Goal: Task Accomplishment & Management: Manage account settings

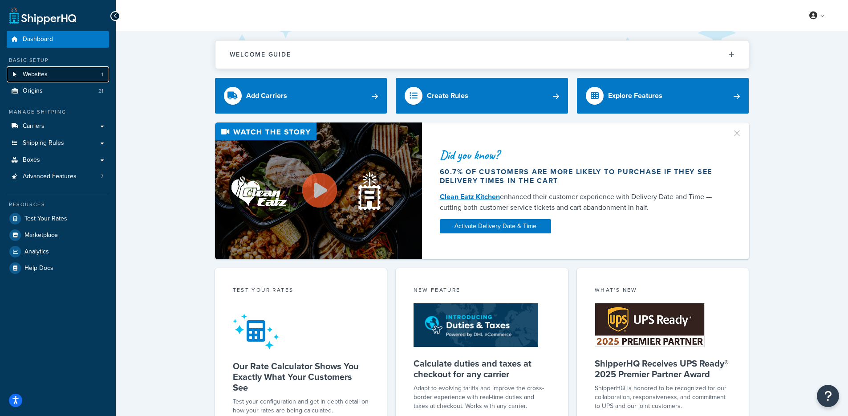
click at [63, 70] on link "Websites 1" at bounding box center [58, 74] width 102 height 16
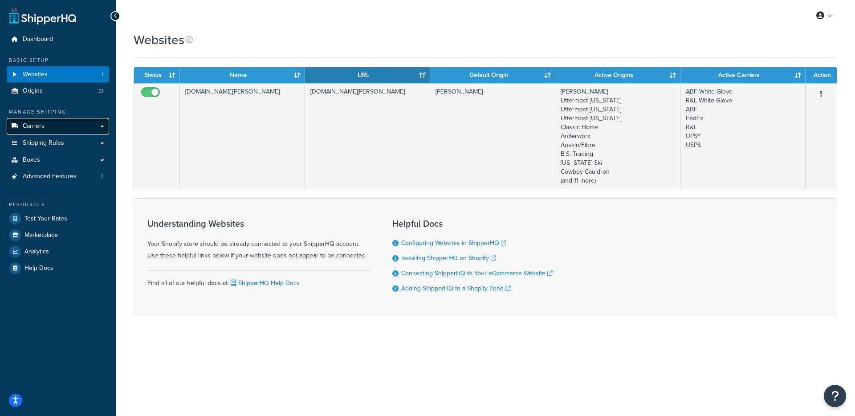
click at [84, 125] on link "Carriers" at bounding box center [58, 126] width 102 height 16
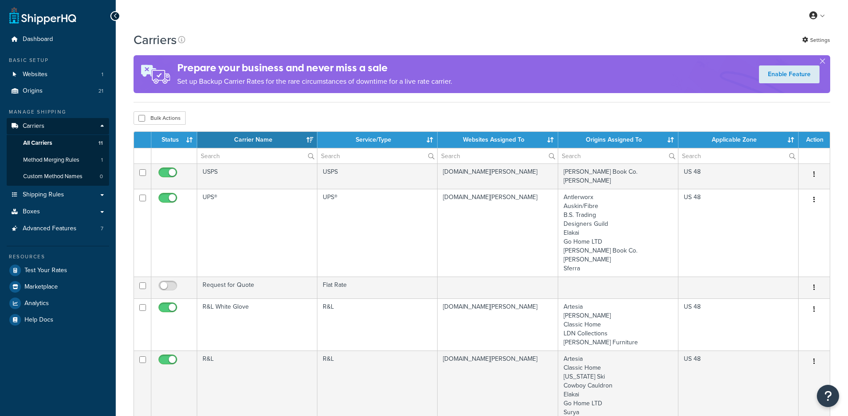
select select "15"
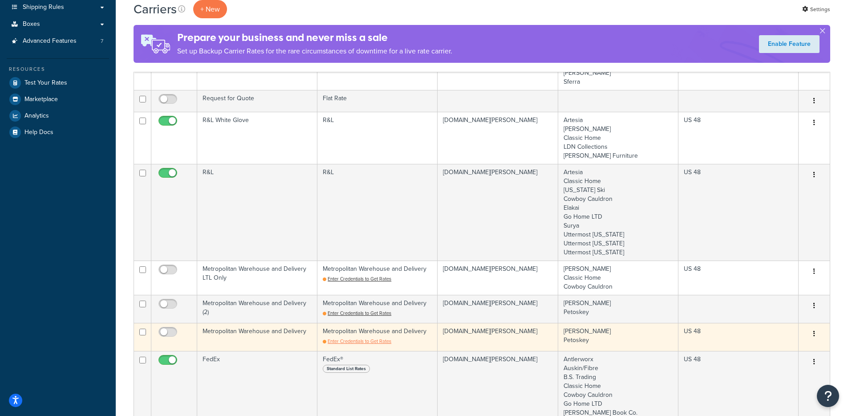
scroll to position [317, 0]
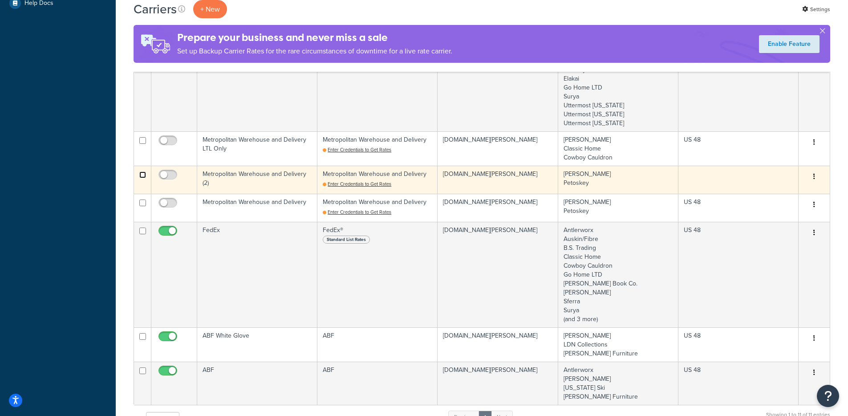
click at [143, 175] on input "checkbox" at bounding box center [142, 174] width 7 height 7
checkbox input "true"
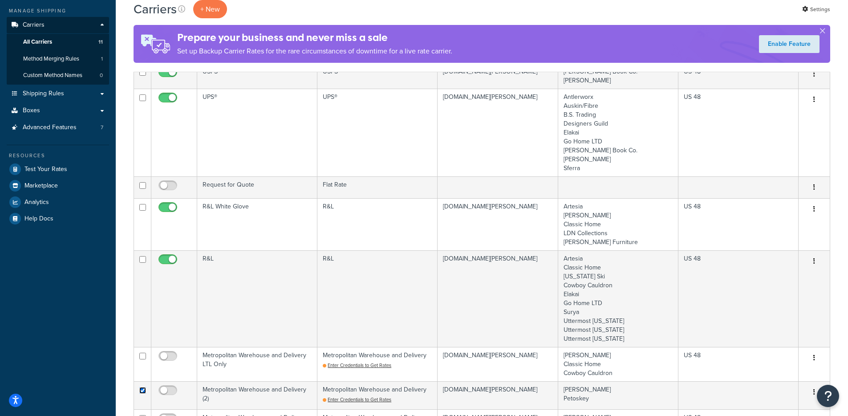
scroll to position [0, 0]
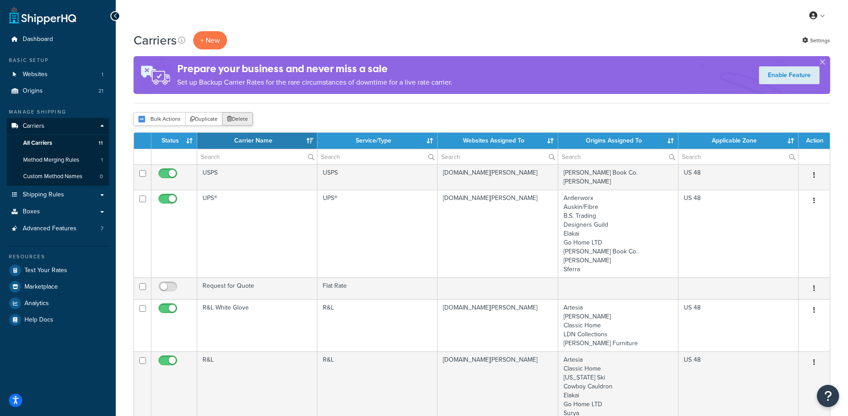
click at [240, 121] on button "Delete" at bounding box center [237, 118] width 31 height 13
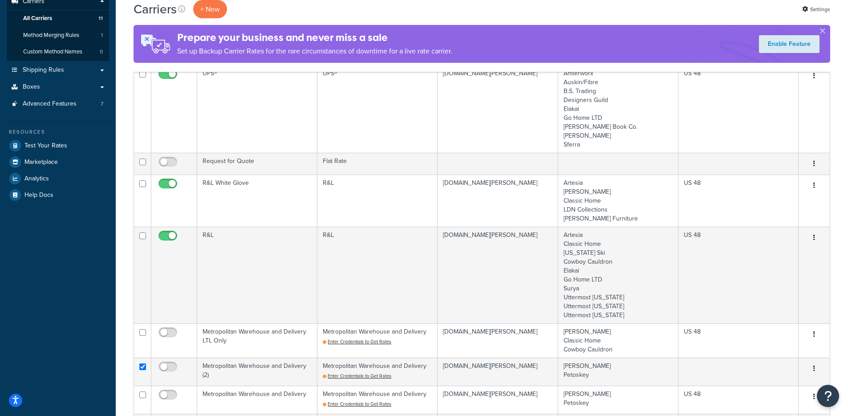
scroll to position [134, 0]
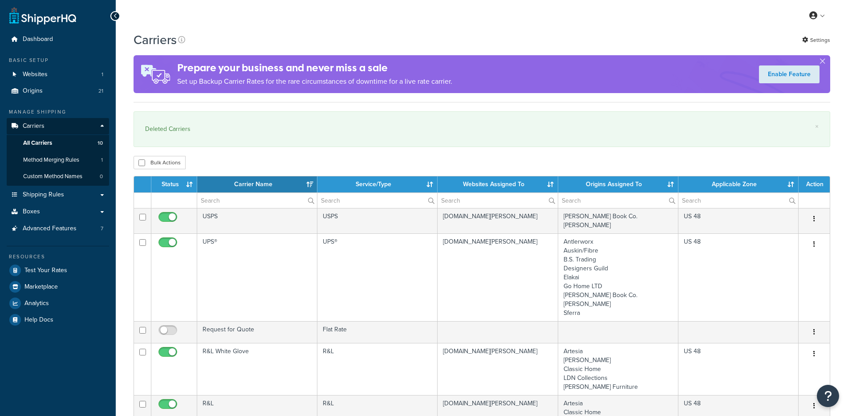
select select "15"
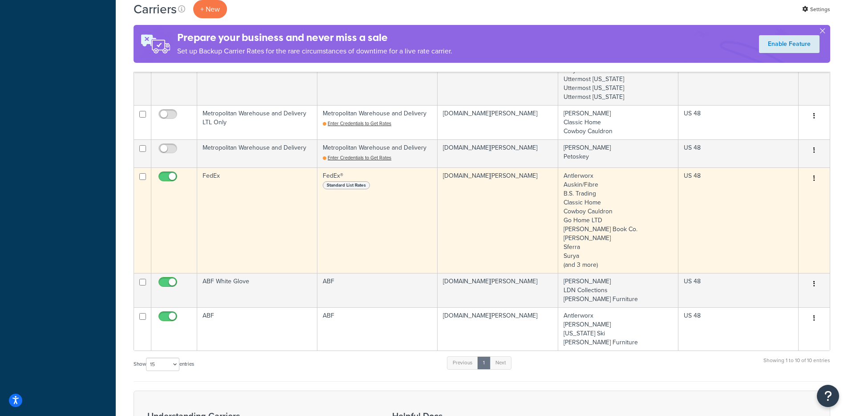
scroll to position [339, 0]
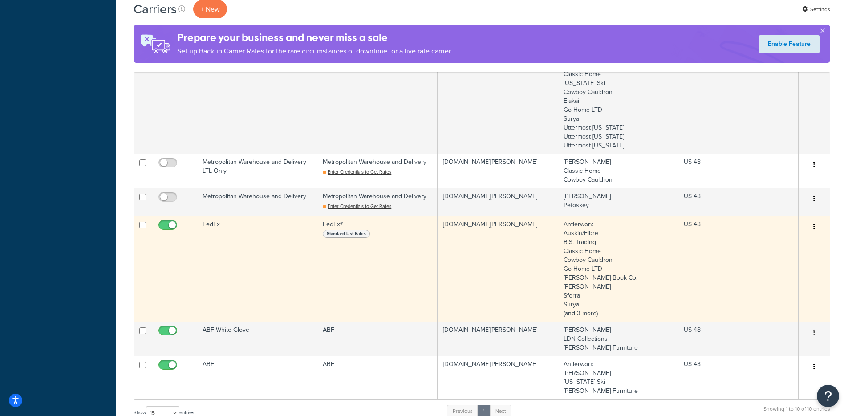
click at [256, 216] on td "FedEx" at bounding box center [257, 269] width 120 height 106
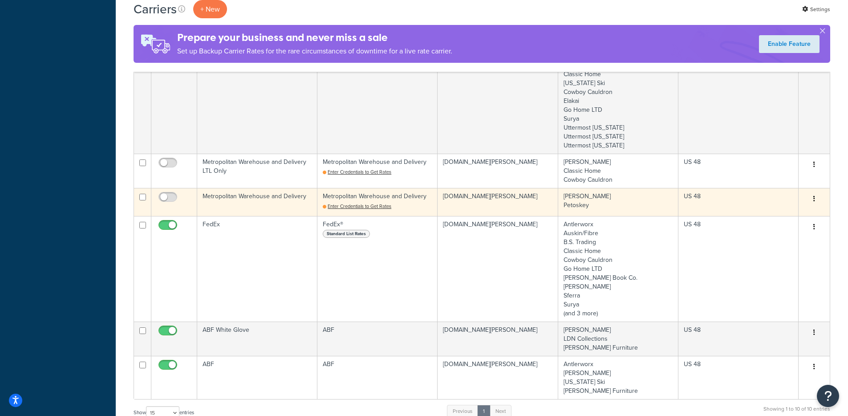
click at [260, 199] on td "Metropolitan Warehouse and Delivery" at bounding box center [257, 202] width 120 height 28
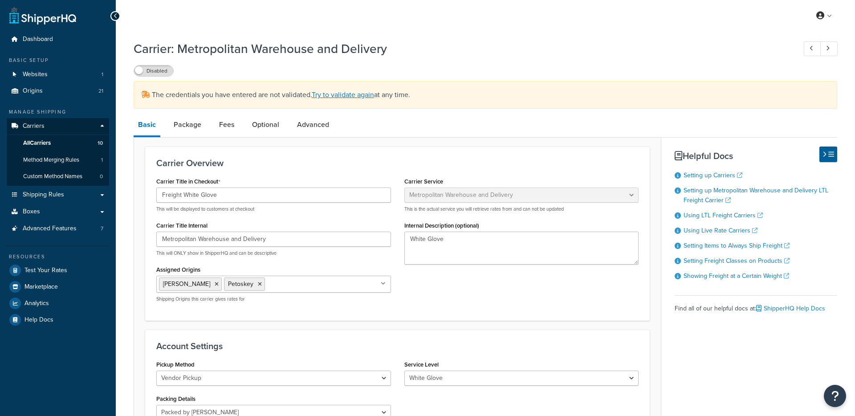
select select "metropolitanFreight"
select select "vp"
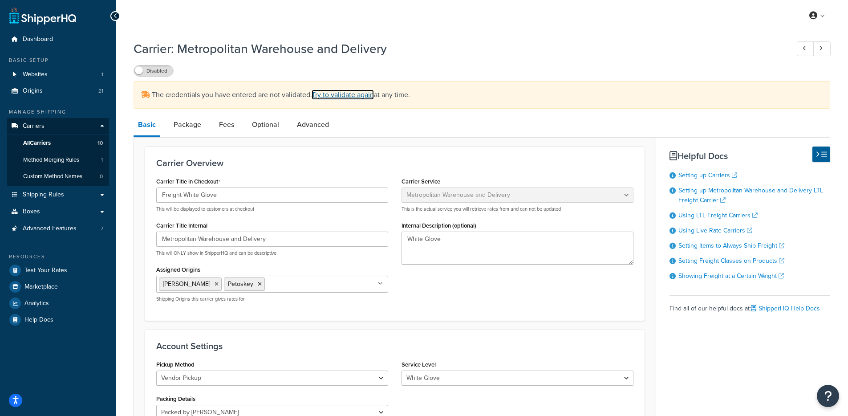
click at [337, 94] on link "Try to validate again" at bounding box center [343, 94] width 62 height 10
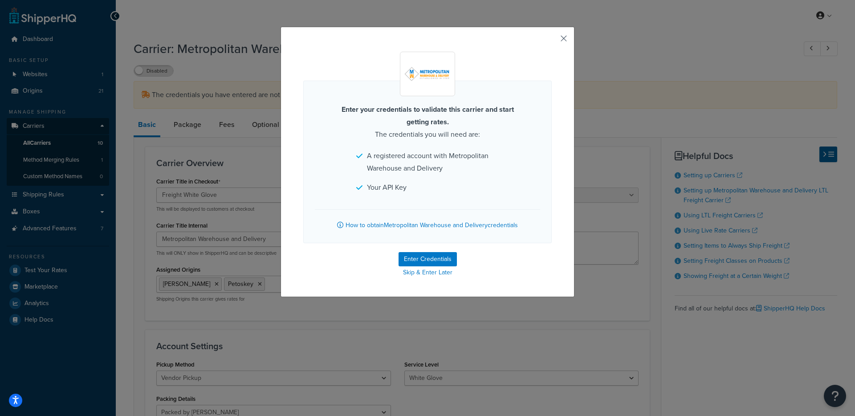
click at [564, 41] on div "Enter your credentials to validate this carrier and start getting rates. The cr…" at bounding box center [427, 162] width 294 height 270
click at [569, 41] on div "Enter your credentials to validate this carrier and start getting rates. The cr…" at bounding box center [427, 162] width 294 height 270
click at [564, 39] on div "Enter your credentials to validate this carrier and start getting rates. The cr…" at bounding box center [427, 162] width 294 height 270
click at [553, 39] on div "Enter your credentials to validate this carrier and start getting rates. The cr…" at bounding box center [427, 162] width 294 height 270
click at [555, 38] on div "Enter your credentials to validate this carrier and start getting rates. The cr…" at bounding box center [427, 162] width 294 height 270
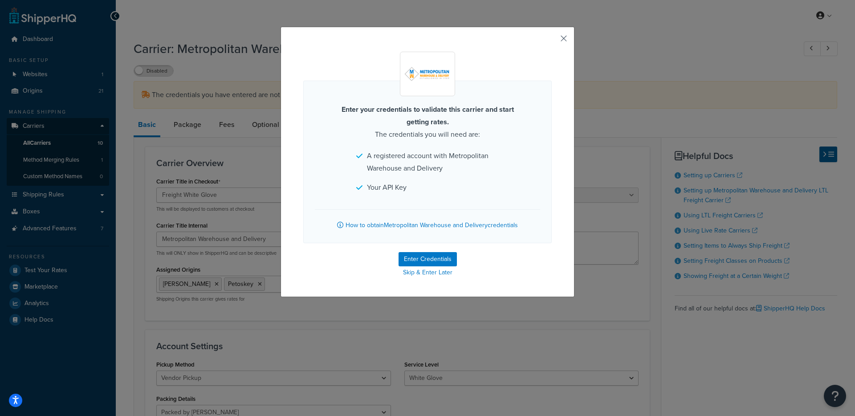
click at [552, 41] on button "button" at bounding box center [550, 42] width 2 height 2
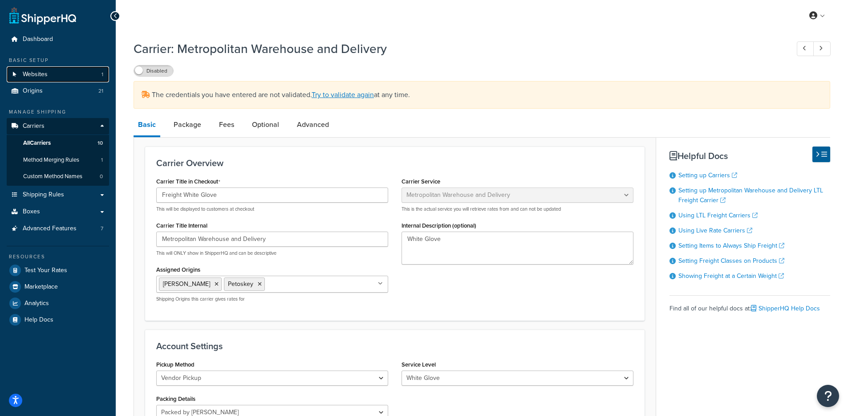
click at [27, 76] on span "Websites" at bounding box center [35, 75] width 25 height 8
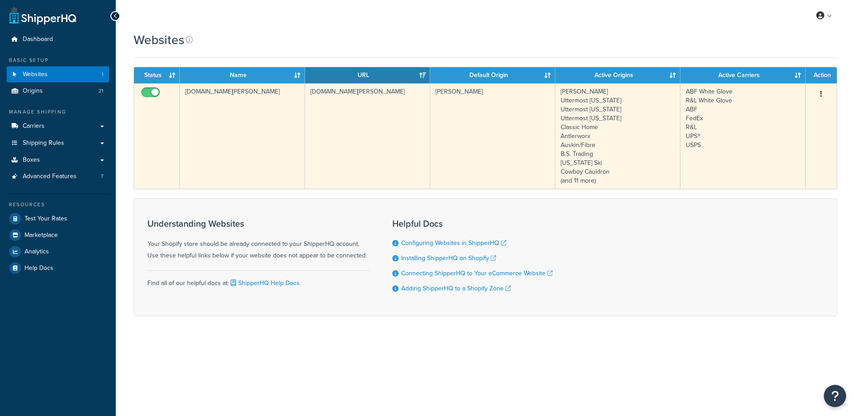
click at [357, 131] on td "[DOMAIN_NAME][PERSON_NAME]" at bounding box center [367, 136] width 125 height 106
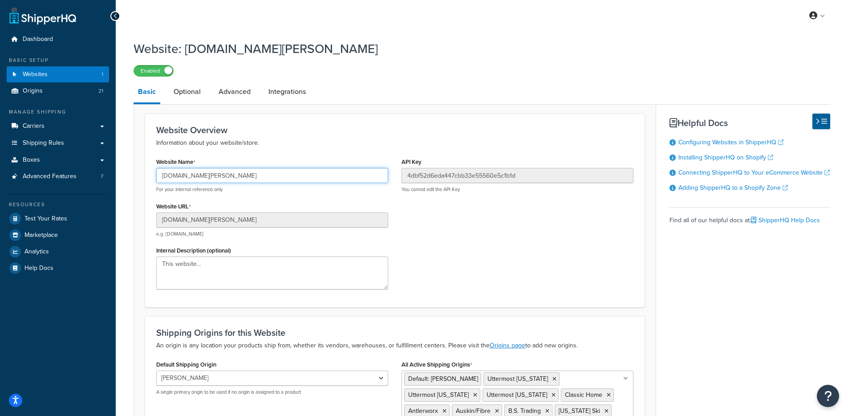
drag, startPoint x: 272, startPoint y: 171, endPoint x: 139, endPoint y: 172, distance: 132.2
click at [139, 172] on form "Website Overview Information about your website/store. Website Name k-kircher-h…" at bounding box center [395, 331] width 522 height 434
drag, startPoint x: 223, startPoint y: 171, endPoint x: 283, endPoint y: 171, distance: 59.7
click at [264, 170] on div "Website Name k-kircher-home.myshopify.com For your internal reference only Webs…" at bounding box center [272, 225] width 245 height 141
click at [283, 171] on input "k-kircher-home.myshopify.com" at bounding box center [272, 175] width 232 height 15
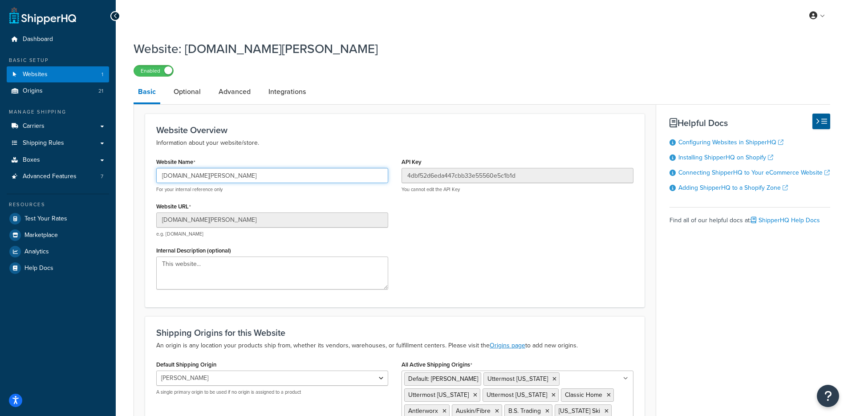
click at [282, 171] on input "k-kircher-home.myshopify.com" at bounding box center [272, 175] width 232 height 15
click at [59, 130] on link "Carriers" at bounding box center [58, 126] width 102 height 16
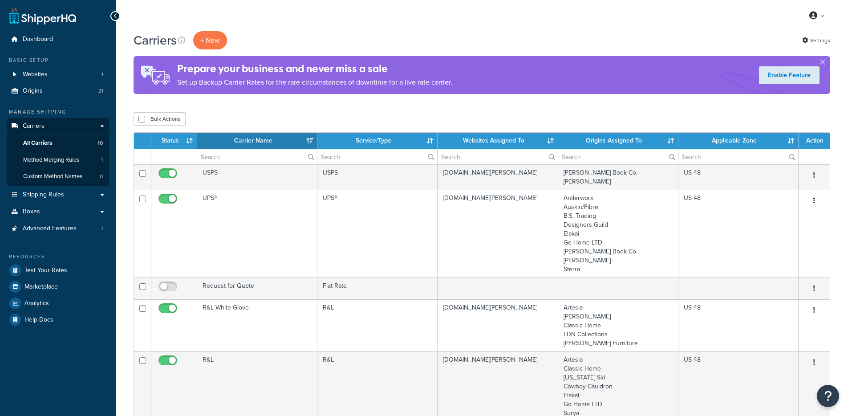
select select "15"
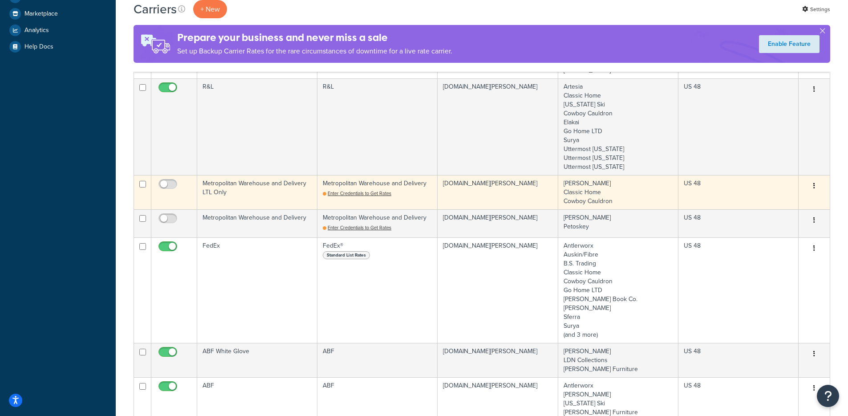
scroll to position [274, 0]
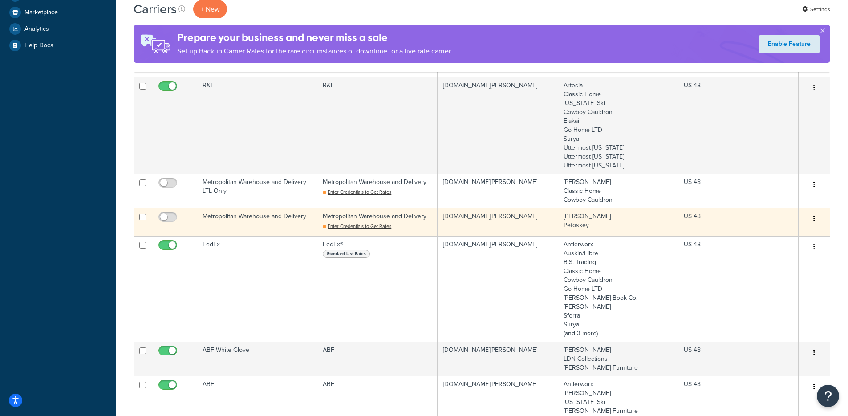
click at [272, 215] on td "Metropolitan Warehouse and Delivery" at bounding box center [257, 222] width 120 height 28
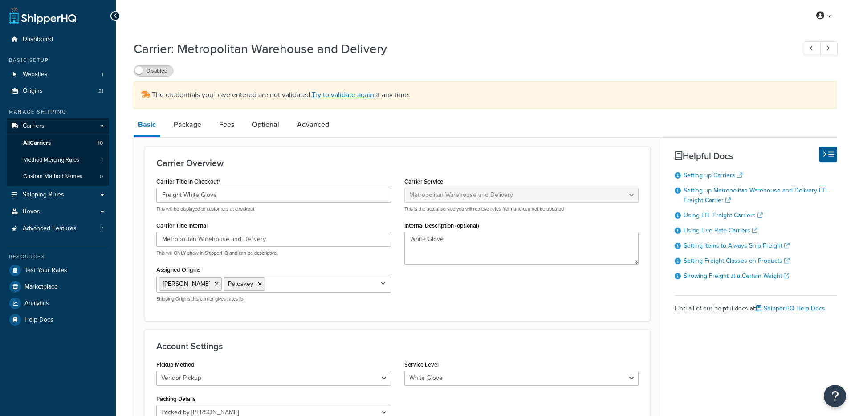
select select "metropolitanFreight"
select select "vp"
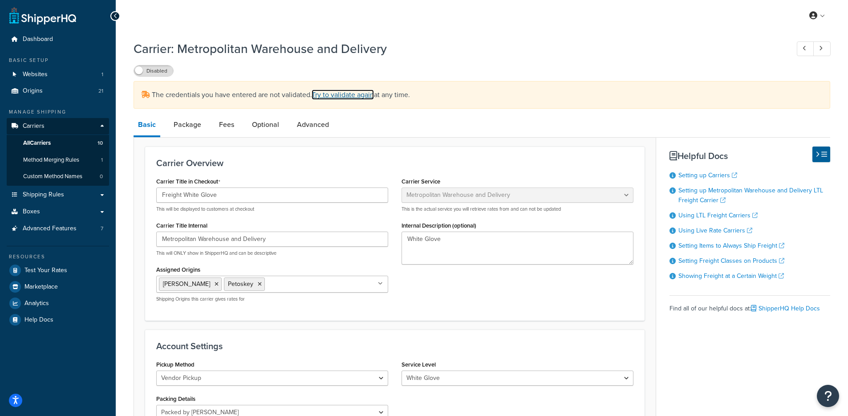
click at [339, 93] on link "Try to validate again" at bounding box center [343, 94] width 62 height 10
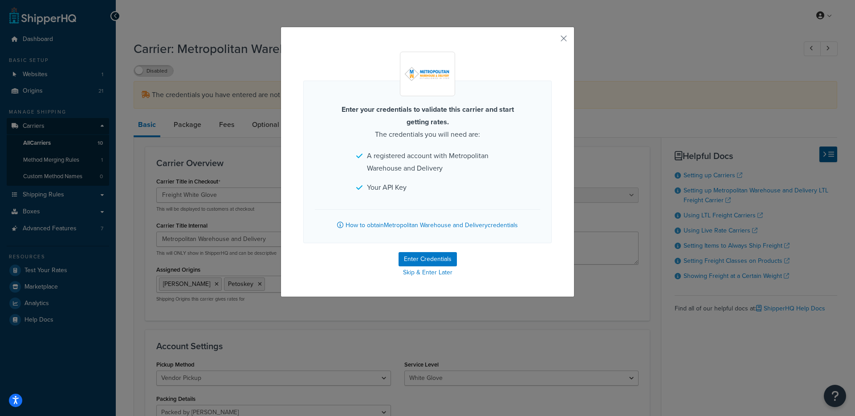
click at [412, 249] on form "Enter your credentials to validate this carrier and start getting rates. The cr…" at bounding box center [427, 165] width 248 height 227
click at [411, 252] on button "Enter Credentials" at bounding box center [427, 259] width 58 height 14
select select "vp"
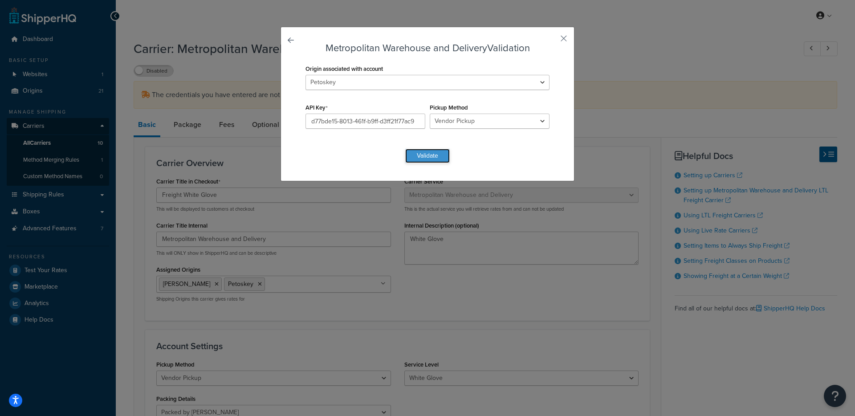
click at [424, 157] on button "Validate" at bounding box center [427, 156] width 45 height 14
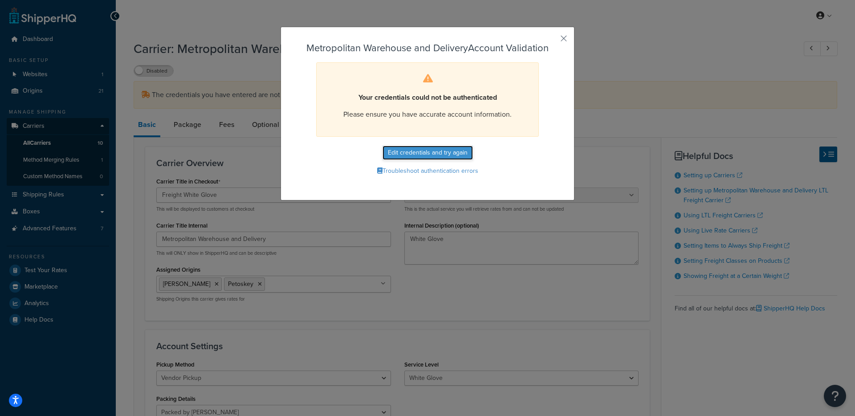
click at [414, 150] on button "Edit credentials and try again" at bounding box center [427, 153] width 90 height 14
select select "vp"
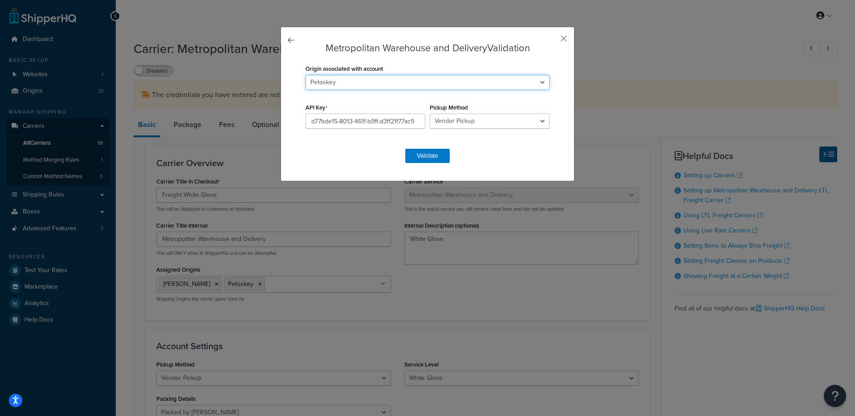
click at [349, 78] on select "Antlerworx Artesia Auskin/Fibre B.S. Trading [PERSON_NAME] Classic Home [US_STA…" at bounding box center [427, 82] width 244 height 15
select select "169450"
click at [305, 75] on select "Antlerworx Artesia Auskin/Fibre B.S. Trading [PERSON_NAME] Classic Home [US_STA…" at bounding box center [427, 82] width 244 height 15
click at [424, 156] on button "Validate" at bounding box center [427, 156] width 45 height 14
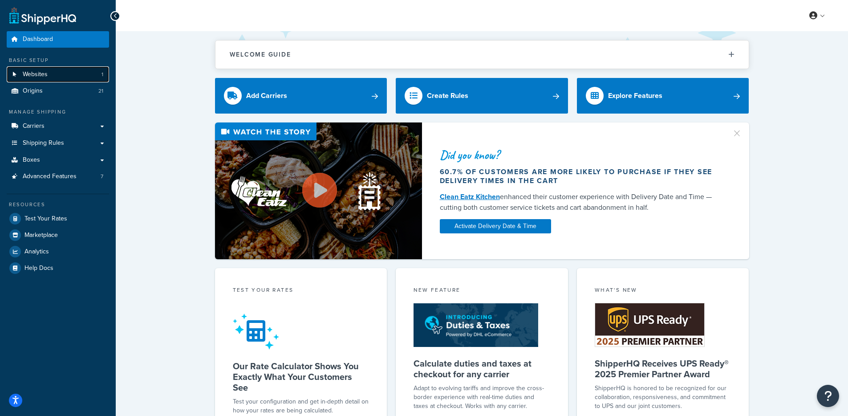
click at [56, 71] on link "Websites 1" at bounding box center [58, 74] width 102 height 16
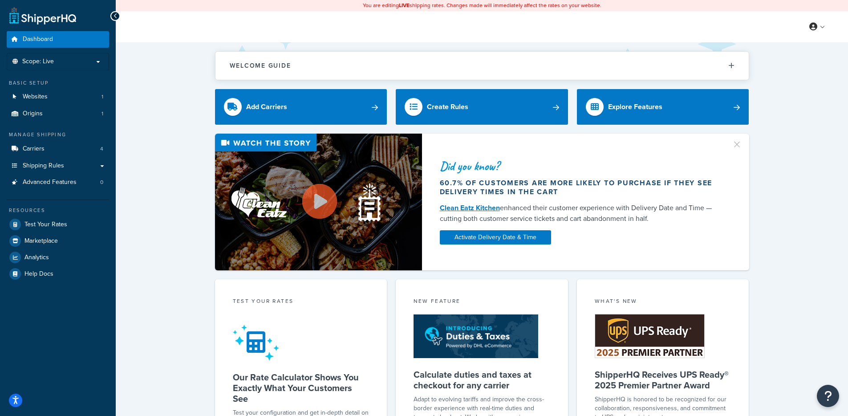
click at [147, 199] on div "Did you know? 60.7% of customers are more likely to purchase if they see delive…" at bounding box center [482, 202] width 697 height 137
click at [55, 92] on link "Websites 1" at bounding box center [58, 97] width 102 height 16
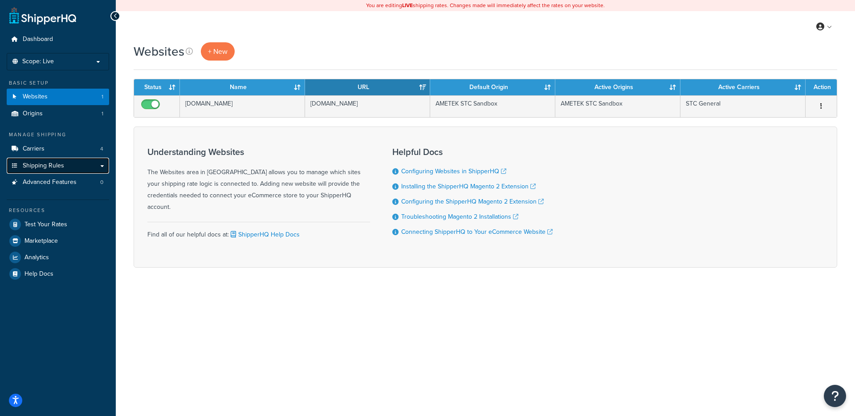
click at [102, 164] on link "Shipping Rules" at bounding box center [58, 166] width 102 height 16
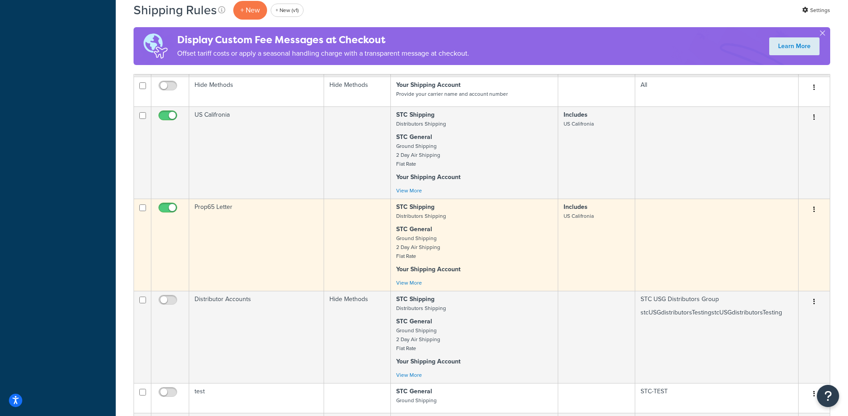
click at [285, 232] on td "Prop65 Letter" at bounding box center [256, 245] width 135 height 92
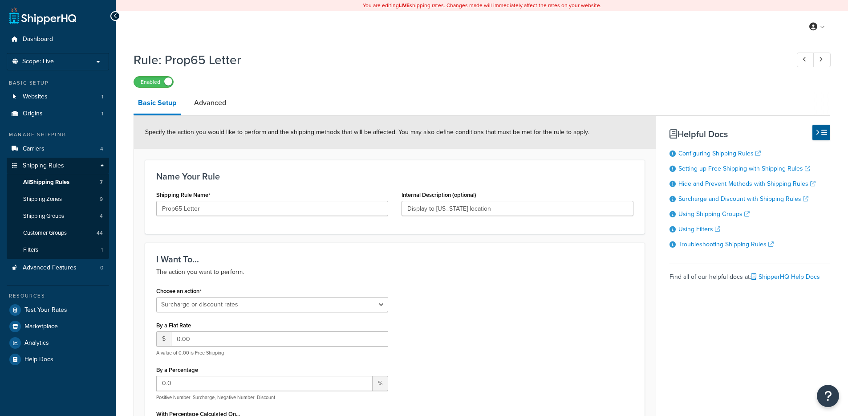
select select "SURCHARGE"
select select "ORDER"
click at [211, 103] on link "Advanced" at bounding box center [210, 102] width 41 height 21
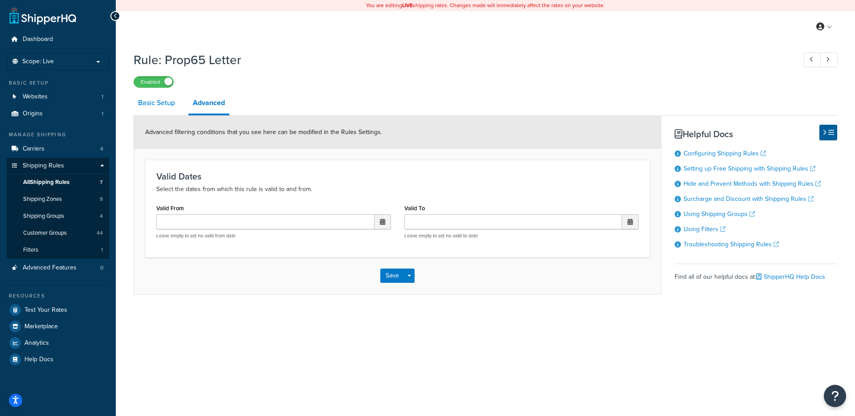
click at [159, 100] on link "Basic Setup" at bounding box center [157, 102] width 46 height 21
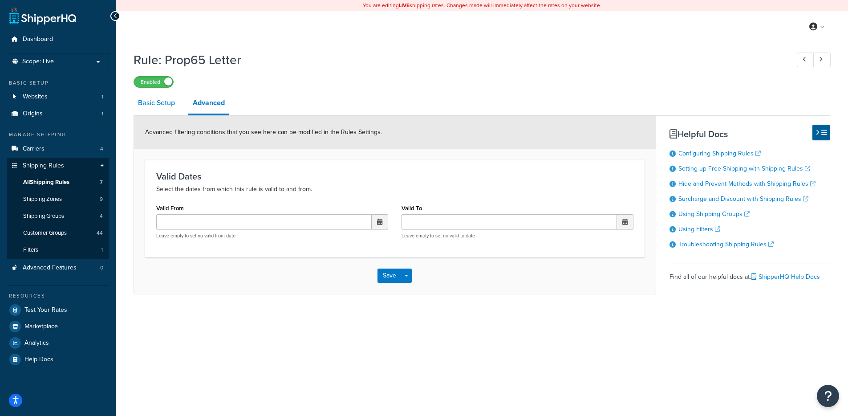
select select "SURCHARGE"
select select "ORDER"
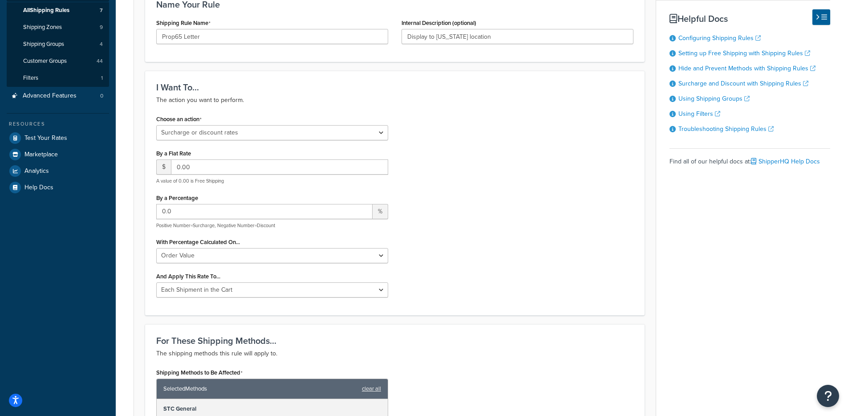
scroll to position [169, 0]
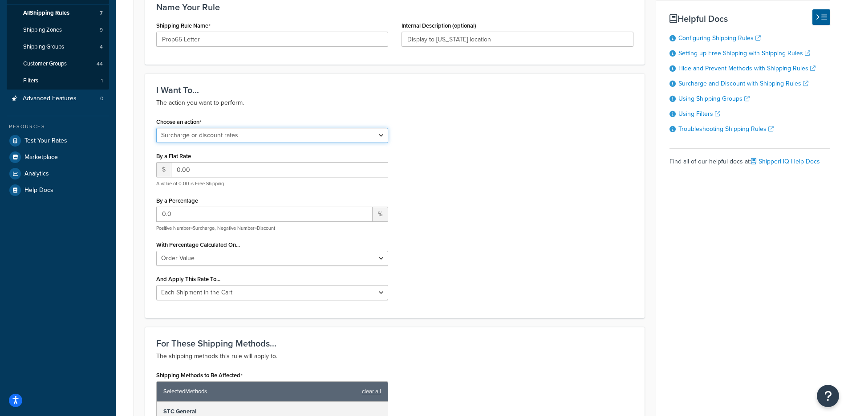
click at [262, 130] on select "Choose an action Override Rates Surcharge or discount rates Hide a shipping met…" at bounding box center [272, 135] width 232 height 15
select select "OVERRIDE"
click at [156, 129] on select "Choose an action Override Rates Surcharge or discount rates Hide a shipping met…" at bounding box center [272, 135] width 232 height 15
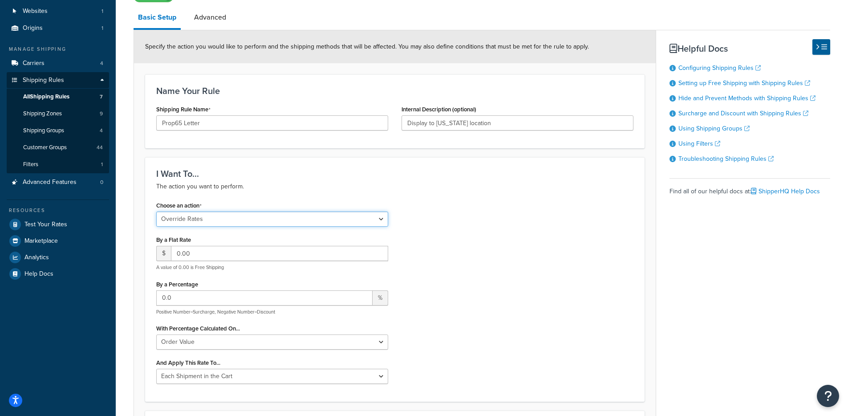
scroll to position [2, 0]
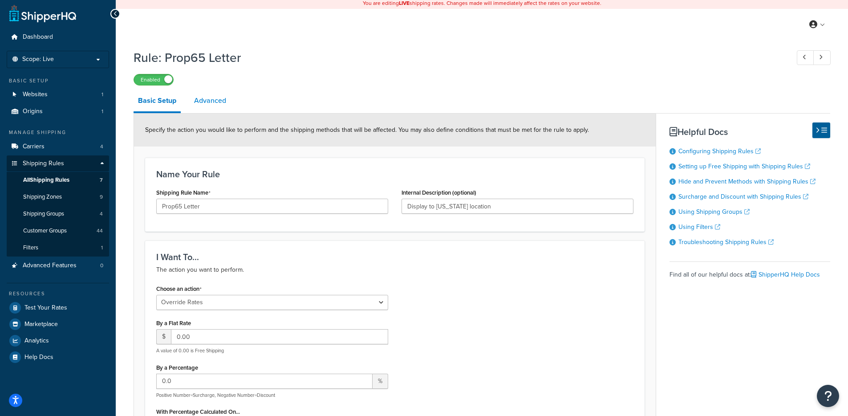
click at [212, 105] on link "Advanced" at bounding box center [210, 100] width 41 height 21
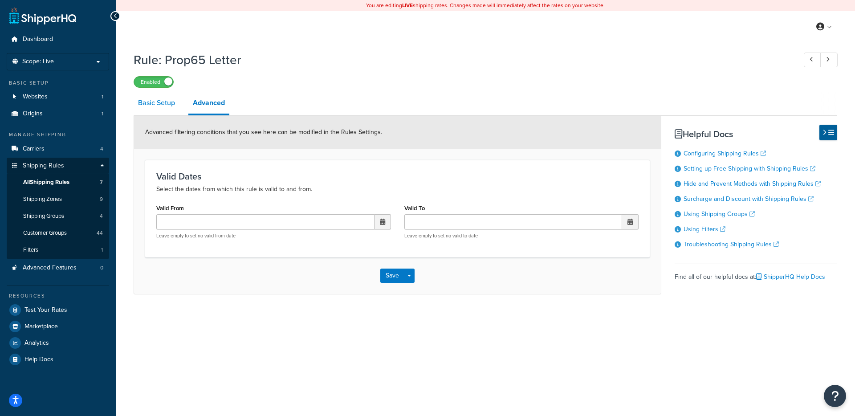
click at [161, 104] on link "Basic Setup" at bounding box center [157, 102] width 46 height 21
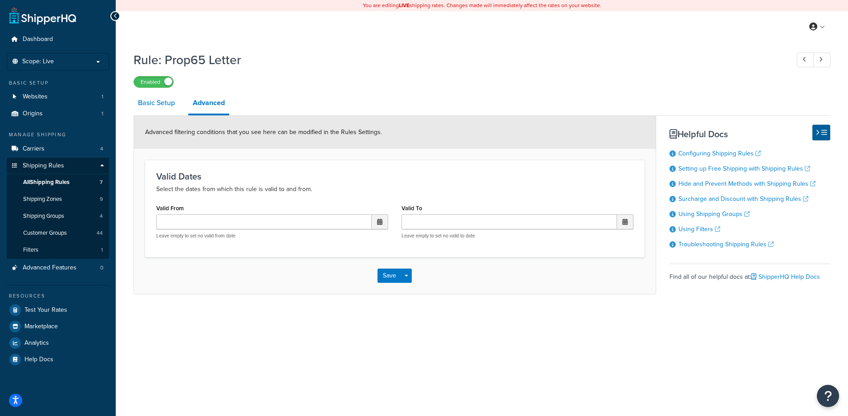
select select "OVERRIDE"
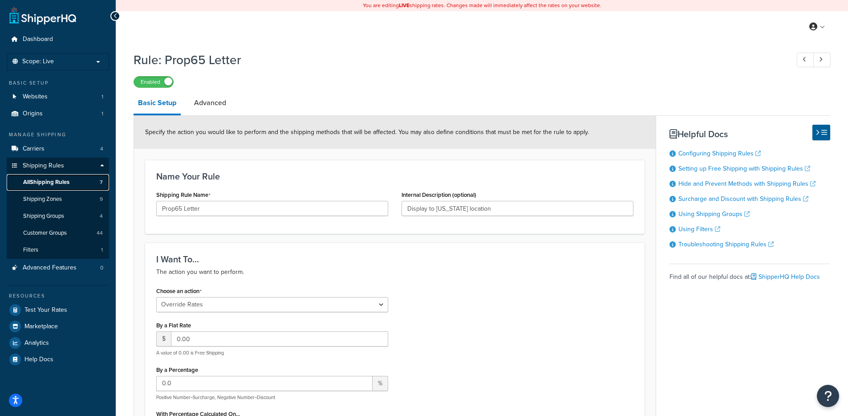
click at [57, 182] on span "All Shipping Rules" at bounding box center [46, 183] width 46 height 8
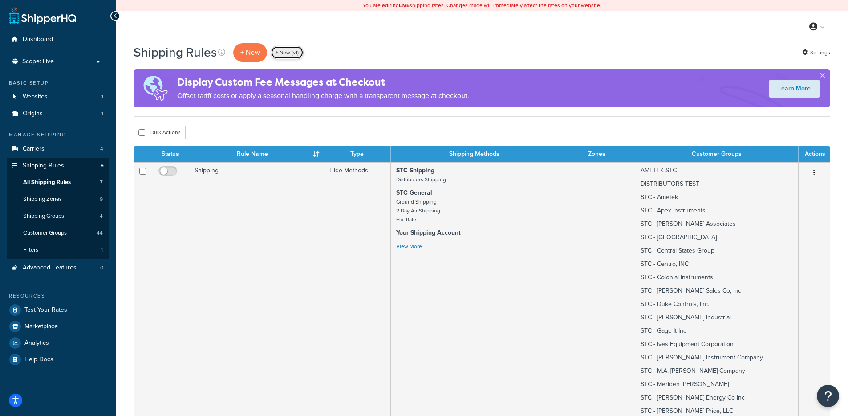
click at [277, 49] on link "+ New (v1)" at bounding box center [287, 52] width 33 height 13
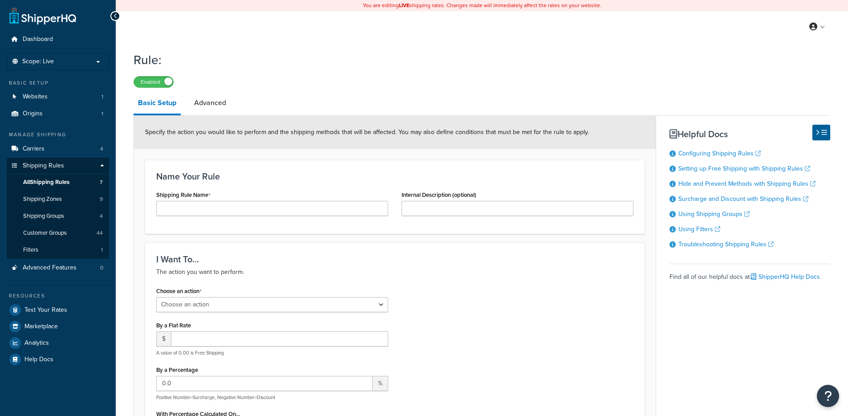
select select "ORDER"
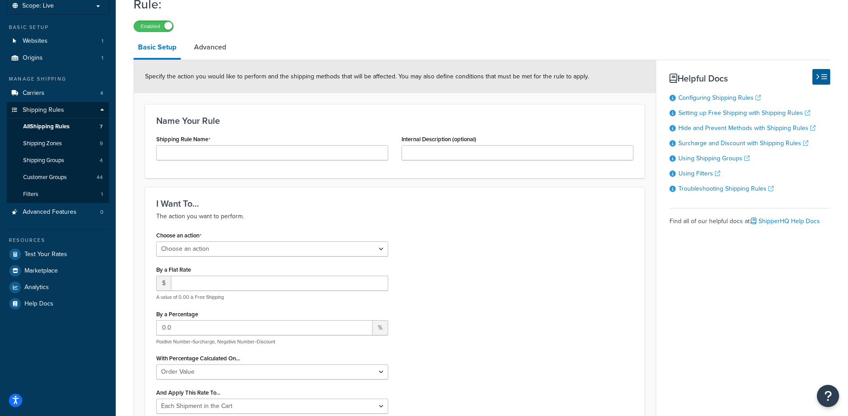
scroll to position [58, 0]
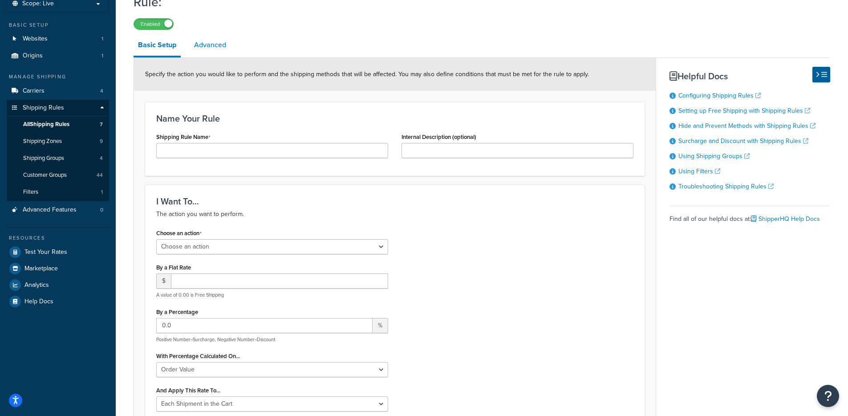
click at [202, 48] on link "Advanced" at bounding box center [210, 44] width 41 height 21
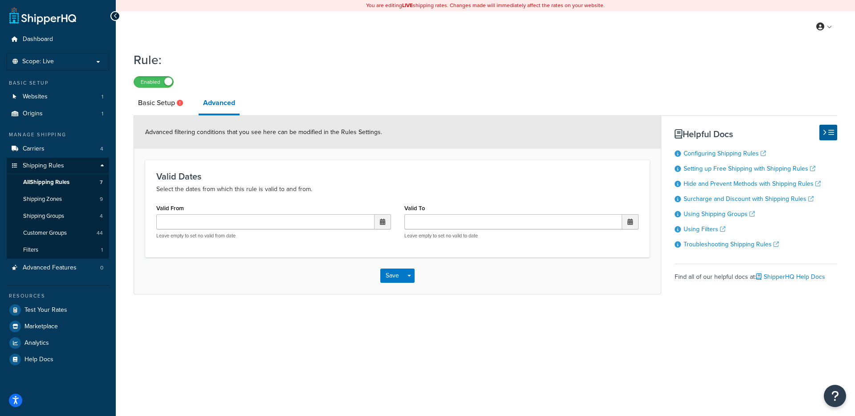
click at [179, 106] on icon at bounding box center [180, 103] width 6 height 6
select select "ORDER"
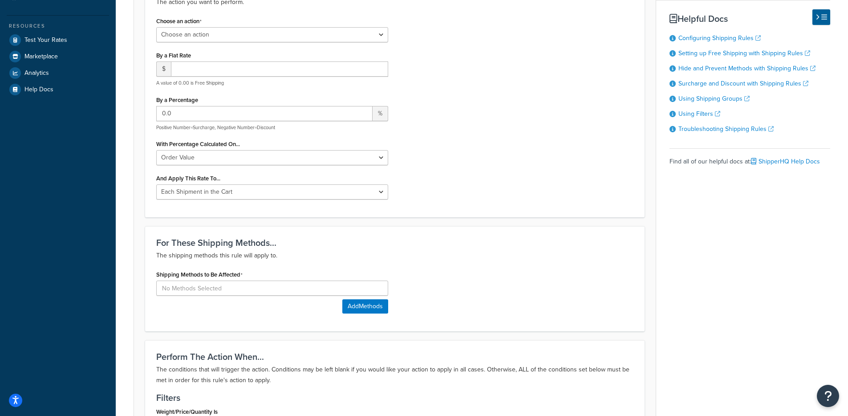
scroll to position [243, 0]
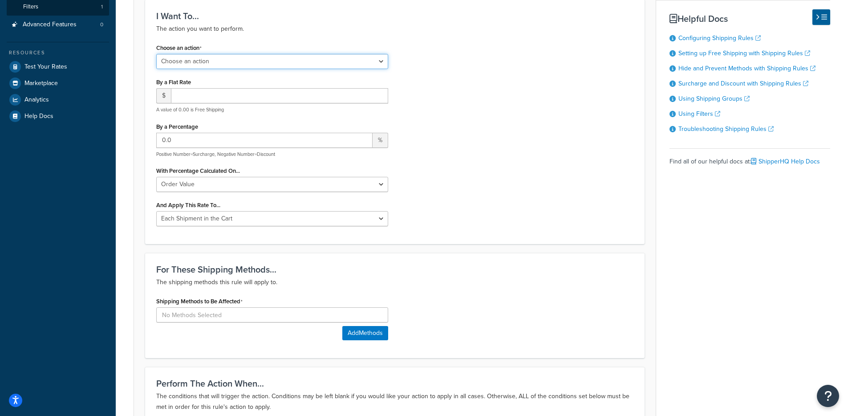
click at [219, 62] on select "Choose an action Override Rates Surcharge or discount rates Hide a shipping met…" at bounding box center [272, 61] width 232 height 15
select select "SURCHARGE"
click at [156, 55] on select "Choose an action Override Rates Surcharge or discount rates Hide a shipping met…" at bounding box center [272, 61] width 232 height 15
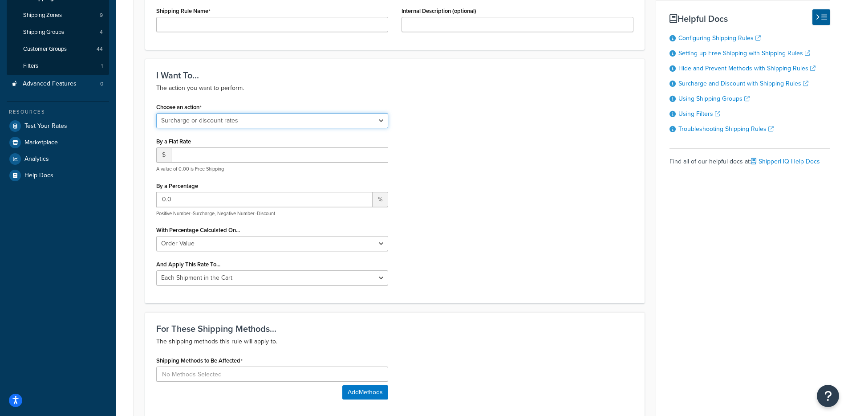
scroll to position [114, 0]
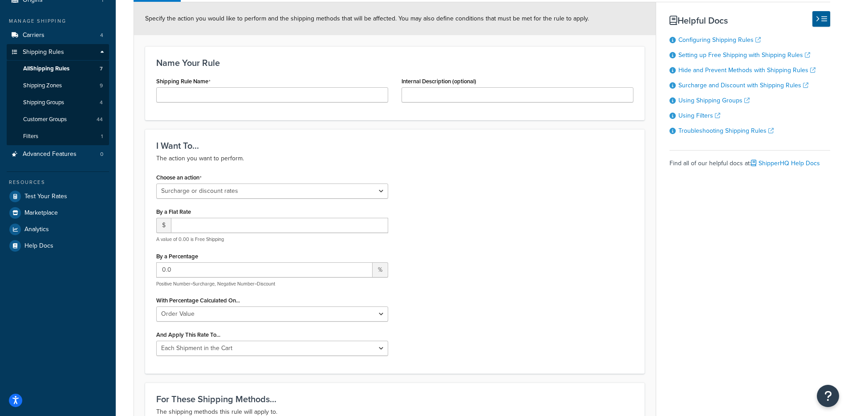
click at [217, 108] on div "Shipping Rule Name" at bounding box center [272, 92] width 245 height 34
click at [225, 97] on input "Shipping Rule Name" at bounding box center [272, 94] width 232 height 15
type input "test"
drag, startPoint x: 466, startPoint y: 199, endPoint x: 383, endPoint y: 219, distance: 85.7
click at [466, 199] on div "Choose an action Choose an action Override Rates Surcharge or discount rates Hi…" at bounding box center [395, 266] width 491 height 191
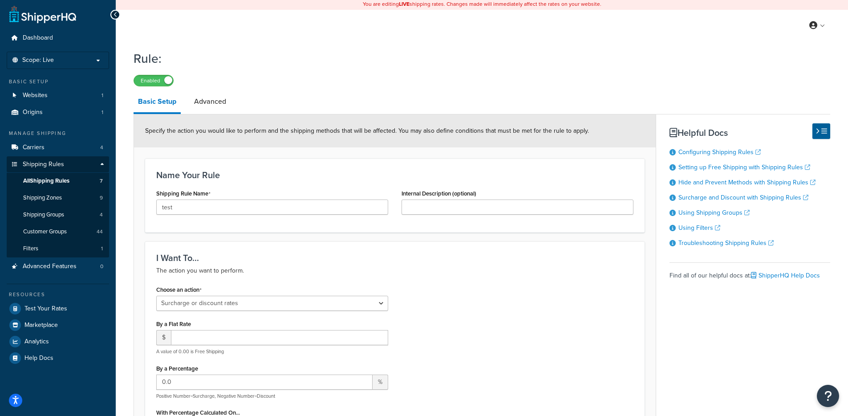
scroll to position [0, 0]
drag, startPoint x: 209, startPoint y: 106, endPoint x: 190, endPoint y: 106, distance: 18.7
click at [209, 106] on link "Advanced" at bounding box center [210, 102] width 41 height 21
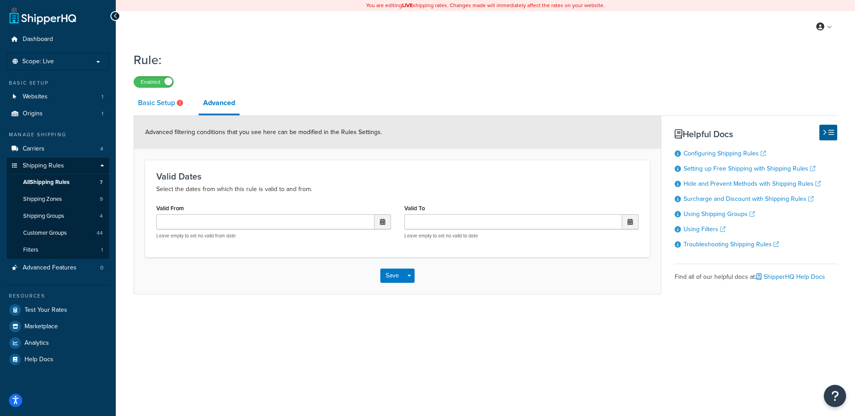
click at [167, 106] on link "Basic Setup" at bounding box center [162, 102] width 56 height 21
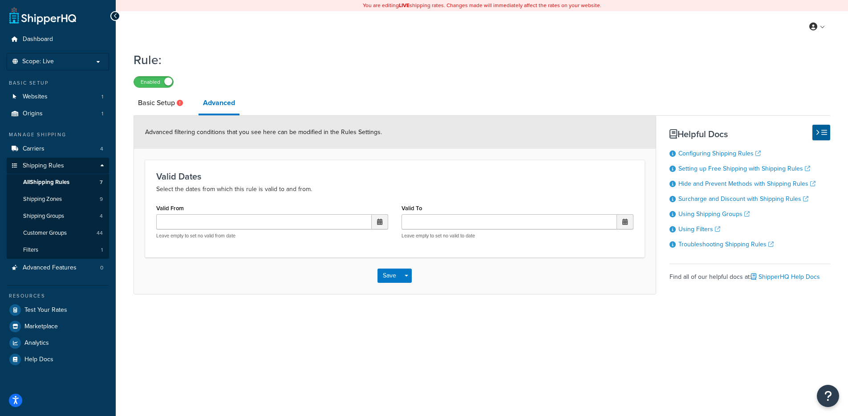
select select "SURCHARGE"
select select "ORDER"
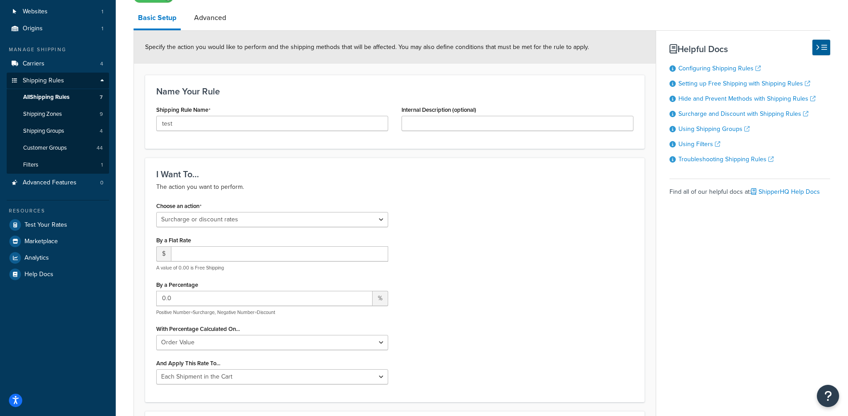
scroll to position [191, 0]
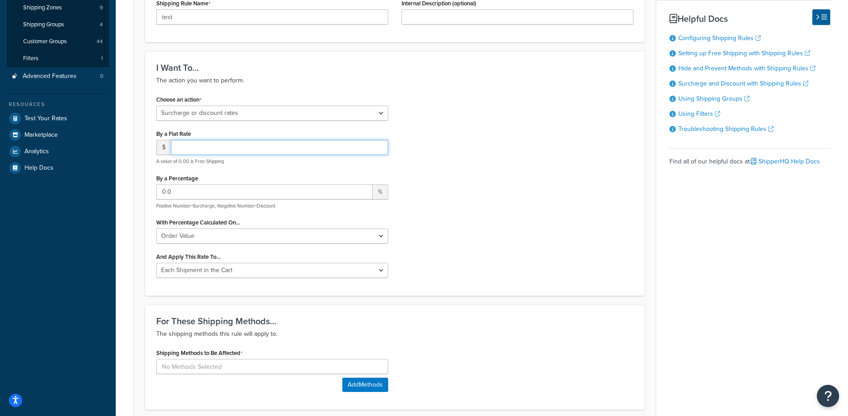
click at [274, 148] on input "number" at bounding box center [279, 147] width 217 height 15
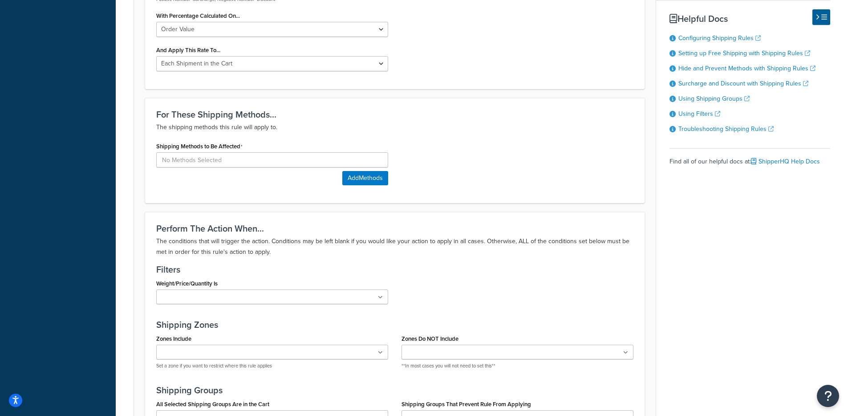
scroll to position [500, 0]
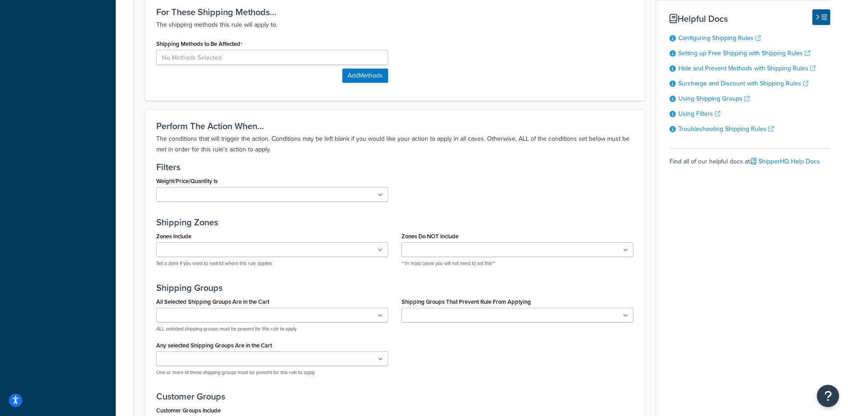
type input "123"
click at [232, 63] on input at bounding box center [272, 57] width 232 height 15
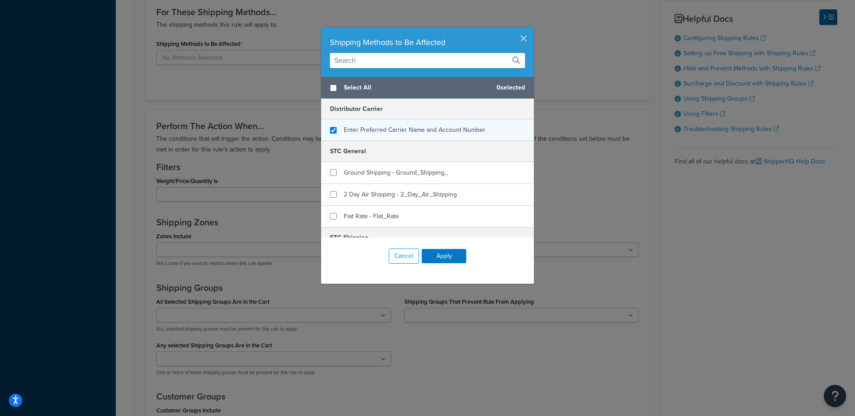
checkbox input "true"
click at [339, 132] on div "Enter Preferred Carrier Name and Account Number" at bounding box center [427, 129] width 213 height 21
click at [252, 132] on div "Shipping Methods to Be Affected Select All 1 selected Distributor Carrier Enter…" at bounding box center [427, 208] width 855 height 416
click at [438, 255] on button "Apply" at bounding box center [444, 256] width 45 height 14
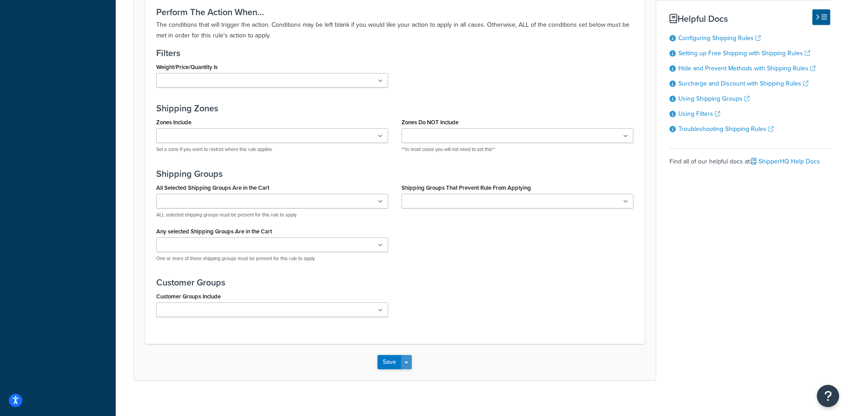
scroll to position [657, 0]
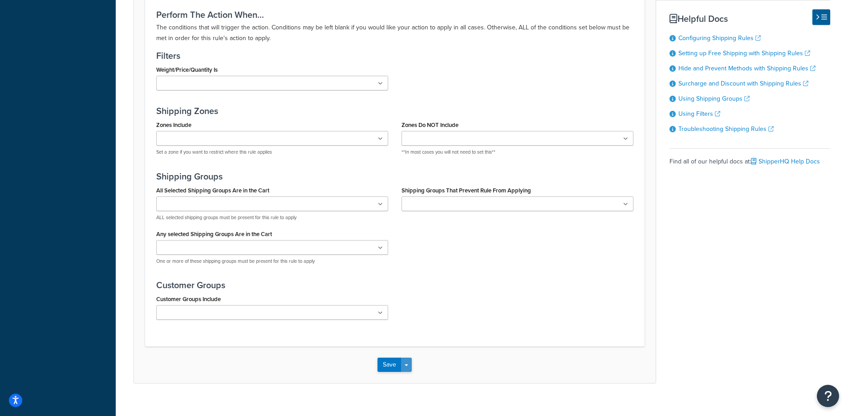
click at [405, 365] on button "Save Dropdown" at bounding box center [406, 365] width 11 height 14
click at [402, 382] on button "Save and Edit" at bounding box center [421, 381] width 86 height 19
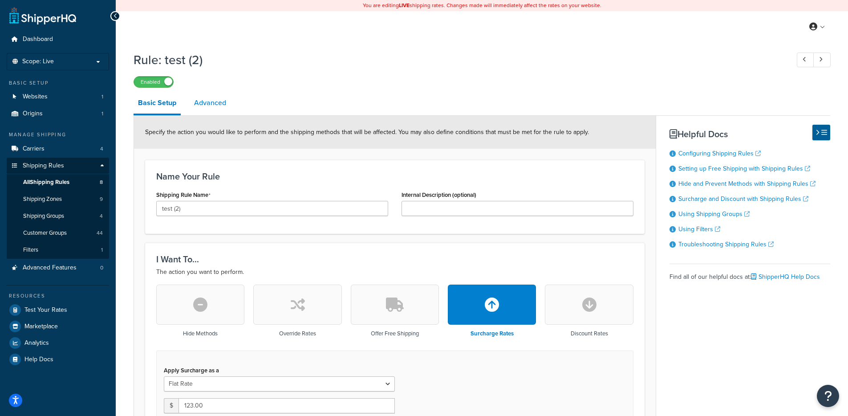
click at [212, 114] on link "Advanced" at bounding box center [210, 102] width 41 height 21
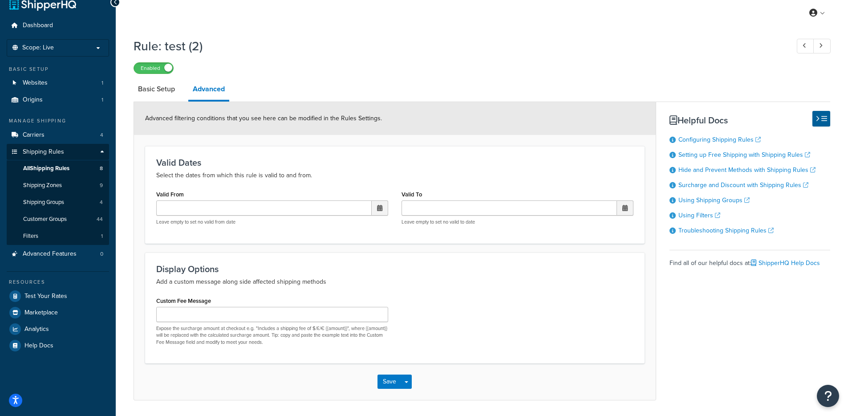
scroll to position [21, 0]
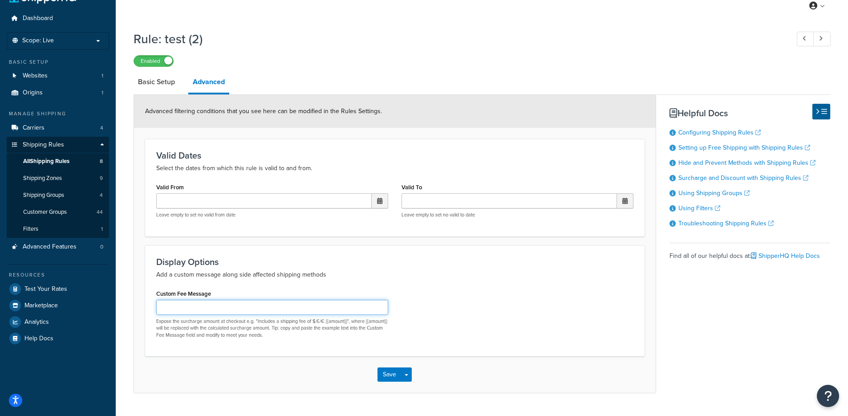
click at [199, 314] on input "Custom Fee Message" at bounding box center [272, 307] width 232 height 15
click at [134, 264] on form "Advanced filtering conditions that you see here can be modified in the Rules Se…" at bounding box center [395, 244] width 522 height 298
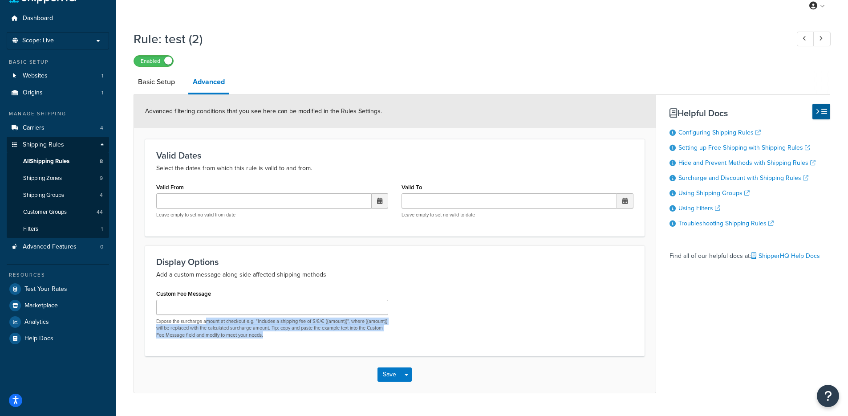
drag, startPoint x: 335, startPoint y: 336, endPoint x: 182, endPoint y: 299, distance: 158.0
click at [188, 320] on p "Expose the surcharge amount at checkout e.g. "Includes a shipping fee of $/£/€ …" at bounding box center [272, 328] width 232 height 20
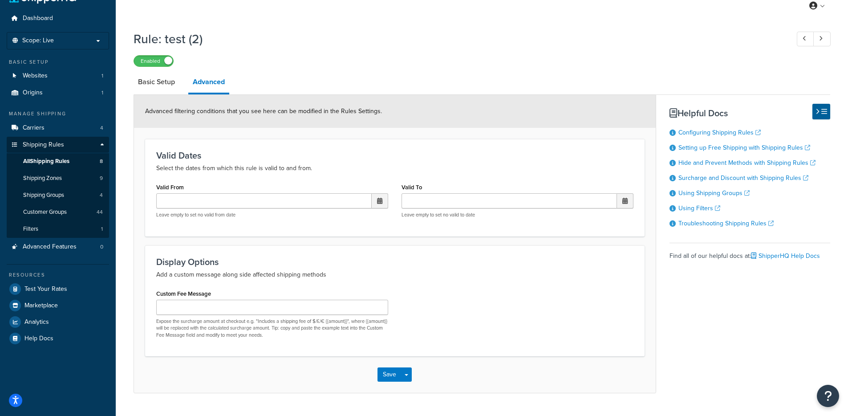
click at [148, 223] on div "Valid Dates Select the dates from which this rule is valid to and from. Valid F…" at bounding box center [395, 187] width 500 height 97
click at [76, 159] on link "All Shipping Rules 8" at bounding box center [58, 161] width 102 height 16
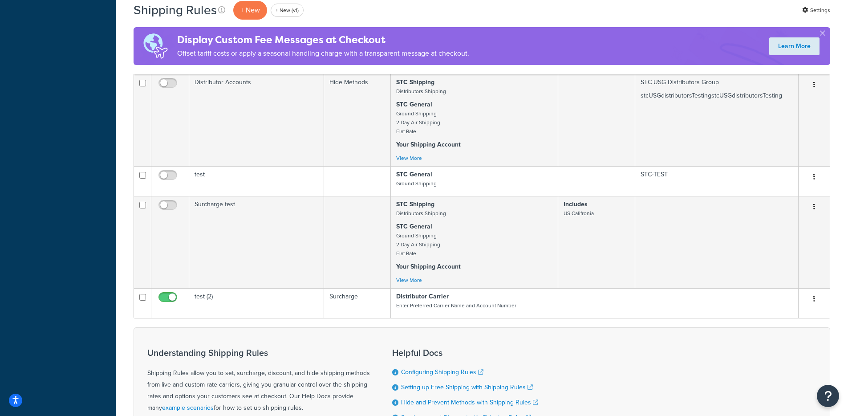
scroll to position [892, 0]
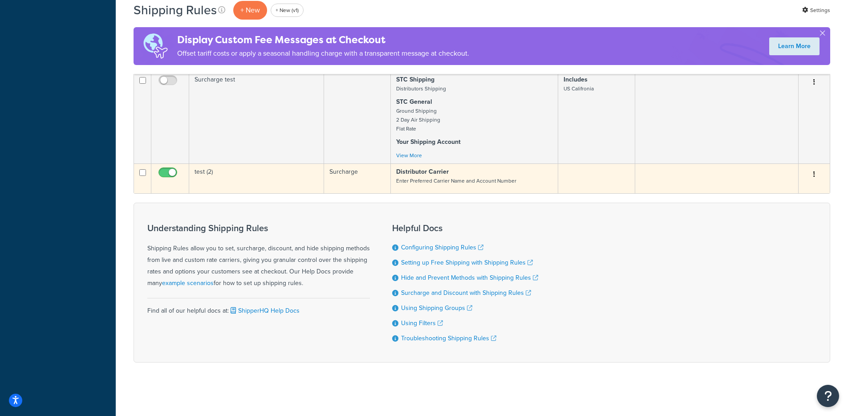
click at [171, 169] on input "checkbox" at bounding box center [169, 174] width 24 height 11
checkbox input "false"
click at [143, 171] on input "checkbox" at bounding box center [142, 172] width 7 height 7
checkbox input "true"
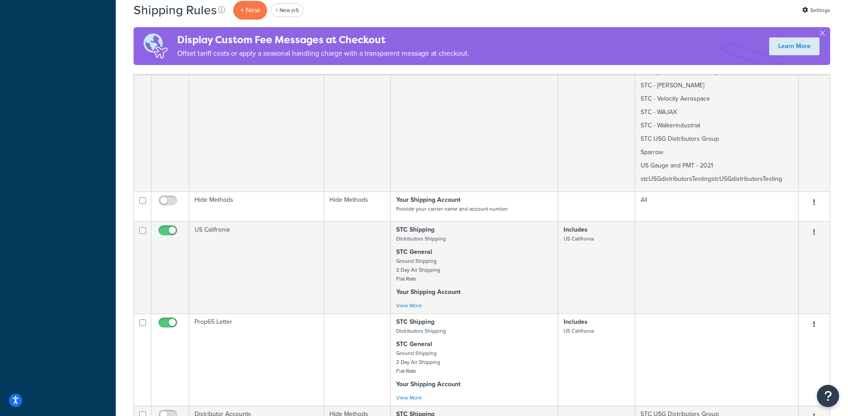
scroll to position [0, 0]
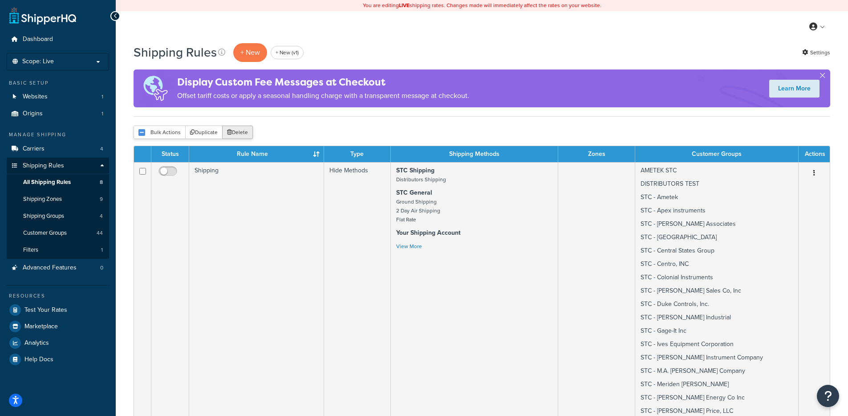
click at [243, 129] on button "Delete" at bounding box center [237, 132] width 31 height 13
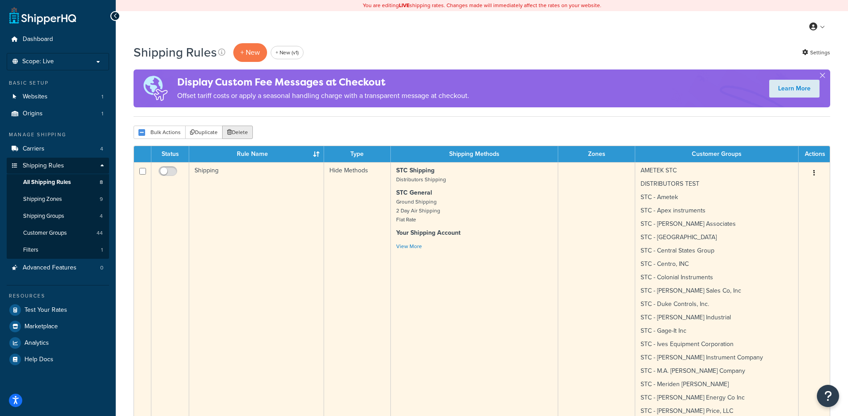
scroll to position [337, 0]
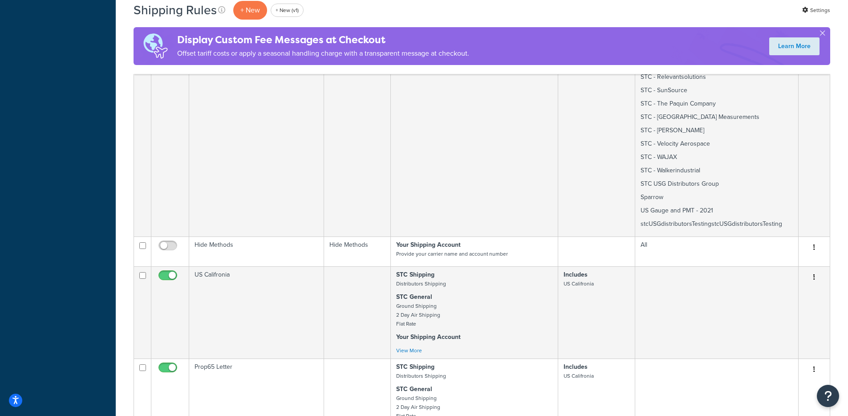
scroll to position [666, 0]
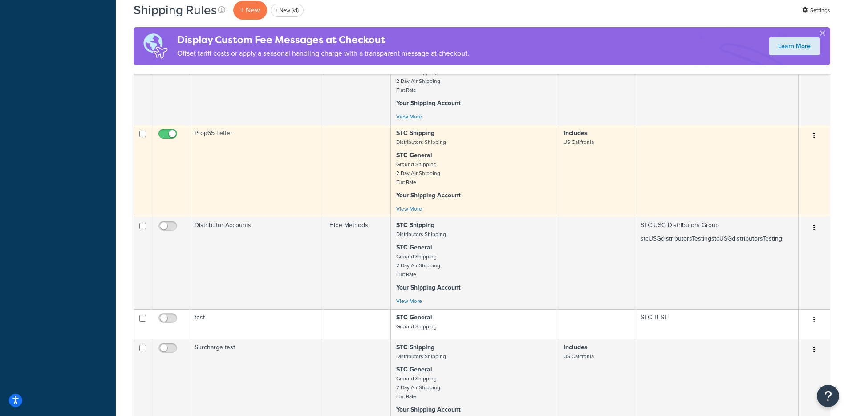
click at [274, 164] on td "Prop65 Letter" at bounding box center [256, 171] width 135 height 92
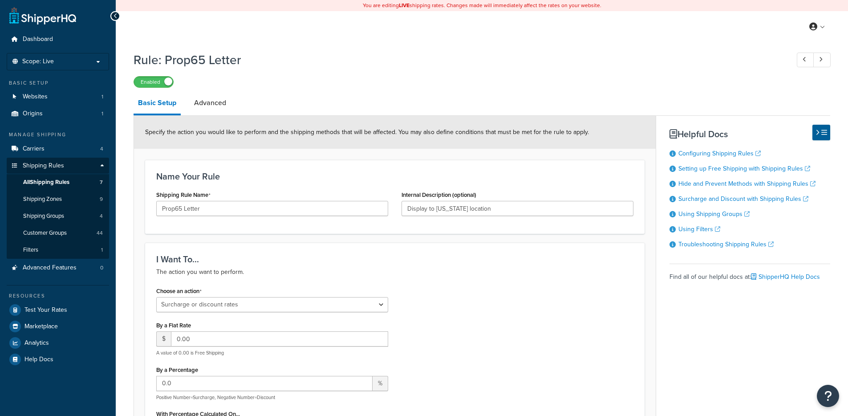
select select "SURCHARGE"
select select "ORDER"
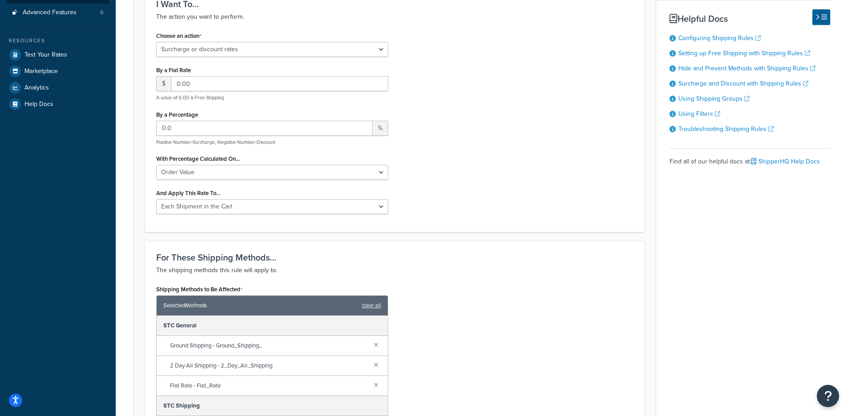
scroll to position [253, 0]
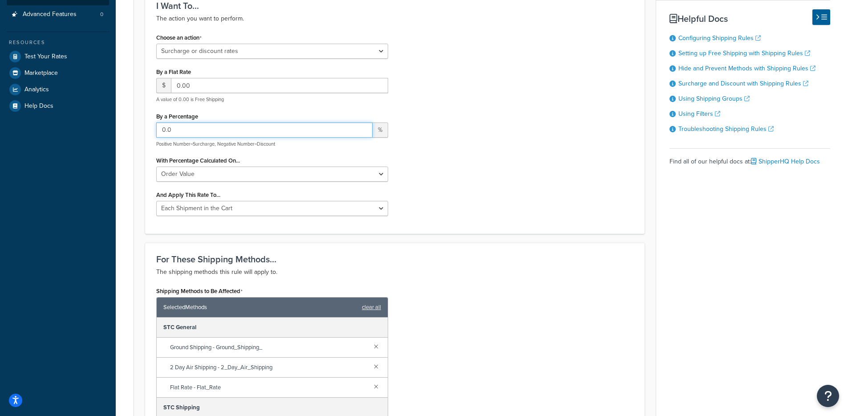
drag, startPoint x: 219, startPoint y: 130, endPoint x: 110, endPoint y: 128, distance: 109.1
click at [110, 128] on div "Dashboard Scope: Live Basic Setup Websites 1 Origins 1 Manage Shipping Carriers…" at bounding box center [424, 350] width 848 height 1207
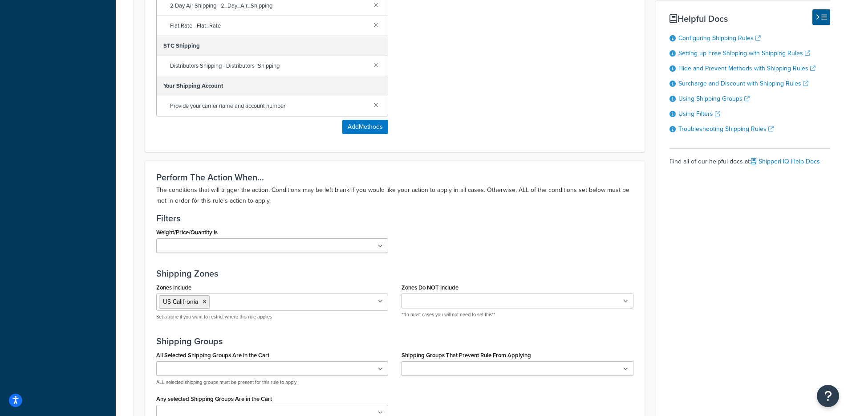
scroll to position [793, 0]
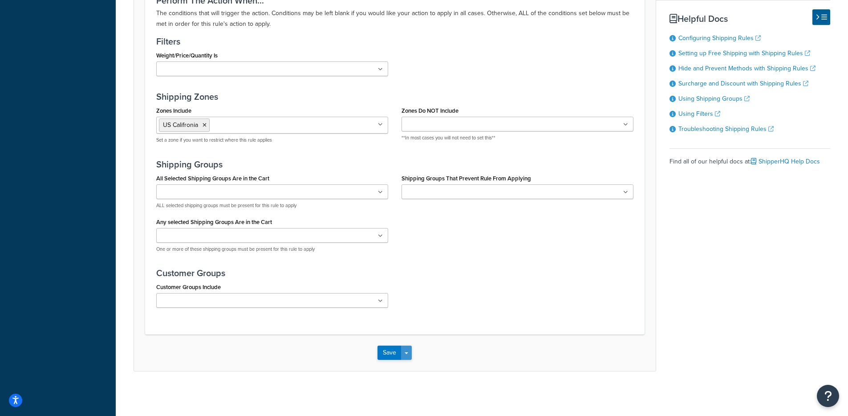
type input "-2.9"
click at [410, 353] on button "Save Dropdown" at bounding box center [406, 352] width 11 height 14
click at [410, 365] on button "Save and Edit" at bounding box center [421, 369] width 86 height 19
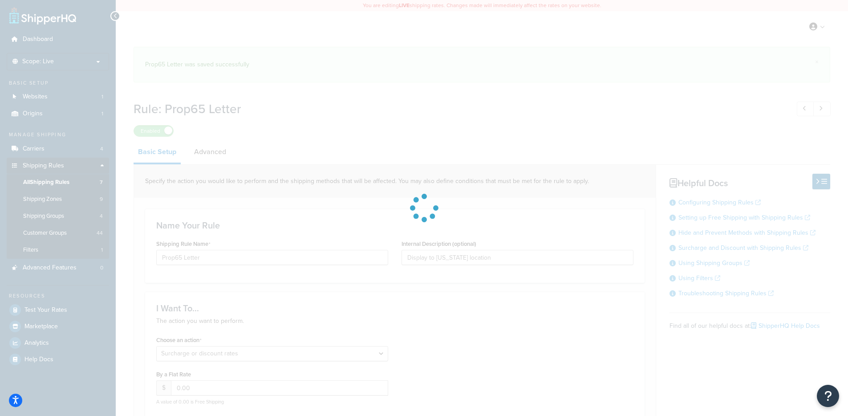
select select "SURCHARGE"
select select "ORDER"
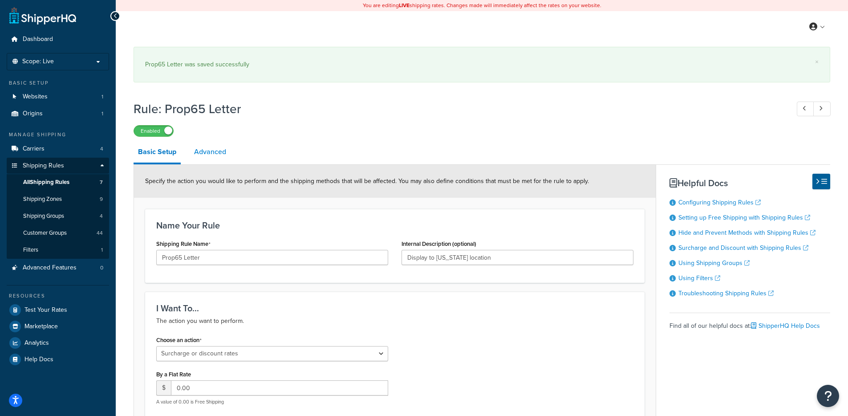
click at [224, 141] on link "Advanced" at bounding box center [210, 151] width 41 height 21
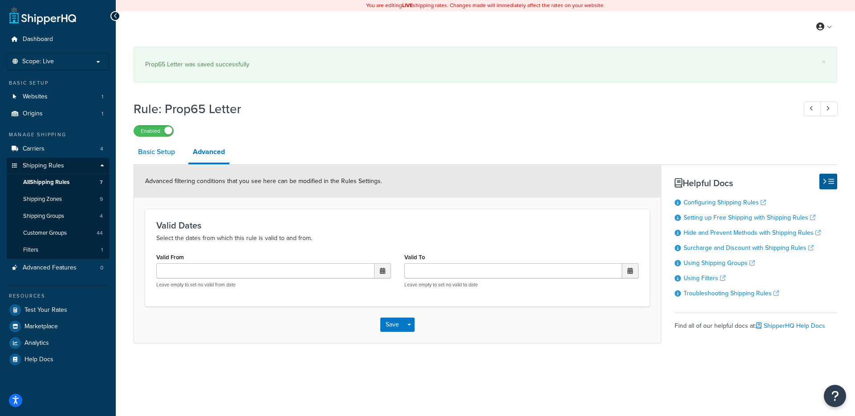
click at [160, 150] on link "Basic Setup" at bounding box center [157, 151] width 46 height 21
select select "SURCHARGE"
select select "ORDER"
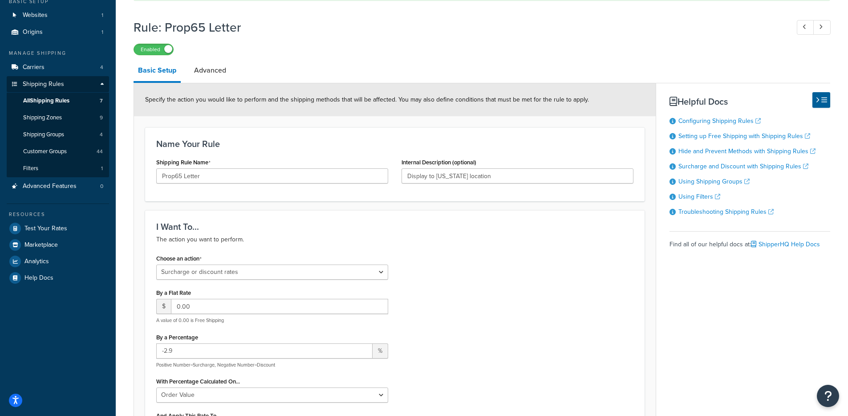
scroll to position [143, 0]
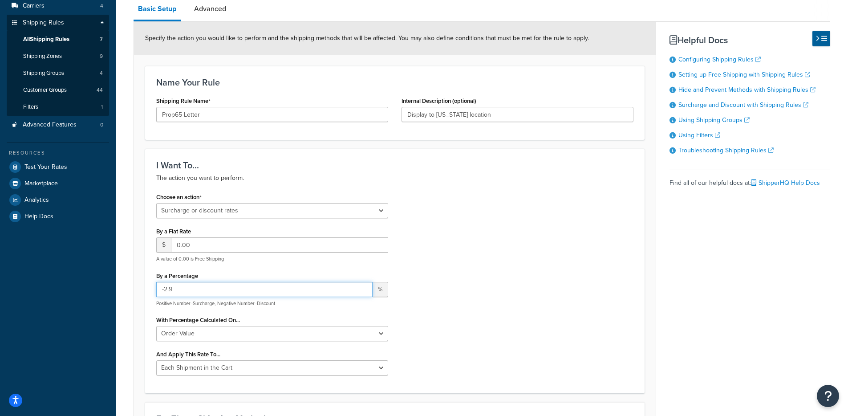
drag, startPoint x: 194, startPoint y: 290, endPoint x: 115, endPoint y: 289, distance: 79.3
type input "0"
click at [545, 239] on div "Choose an action Choose an action Override Rates Surcharge or discount rates Hi…" at bounding box center [395, 286] width 491 height 191
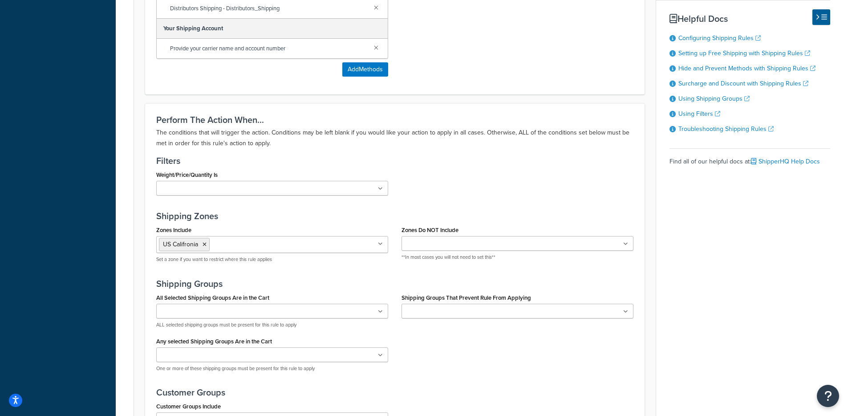
scroll to position [842, 0]
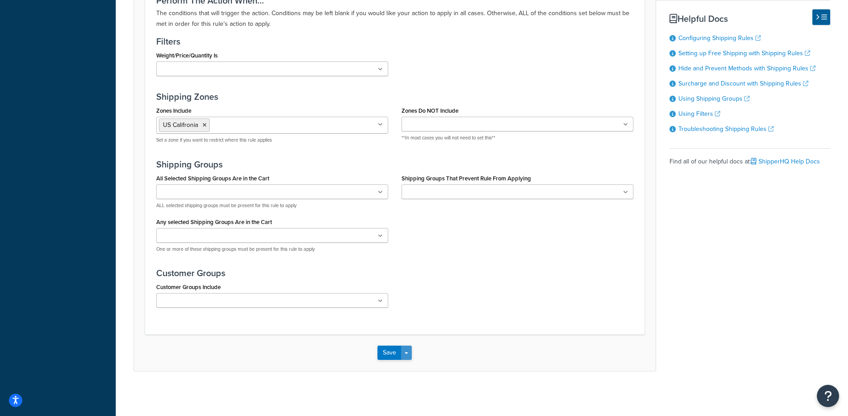
click at [409, 352] on button "Save Dropdown" at bounding box center [406, 352] width 11 height 14
click at [405, 372] on button "Save and Edit" at bounding box center [421, 369] width 86 height 19
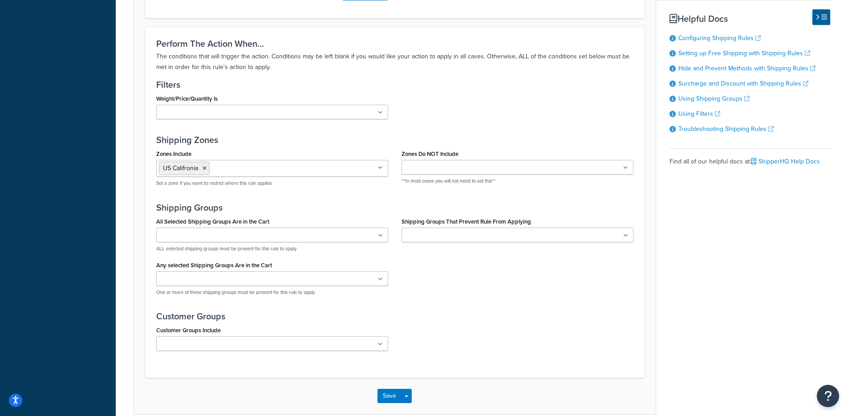
scroll to position [0, 0]
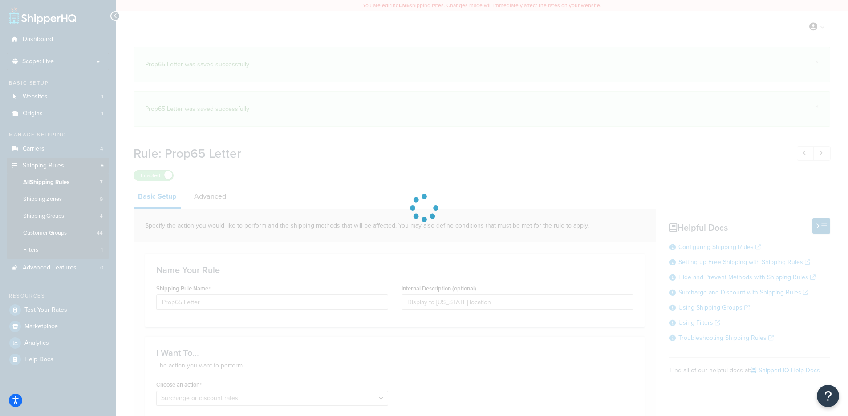
select select "SURCHARGE"
select select "ORDER"
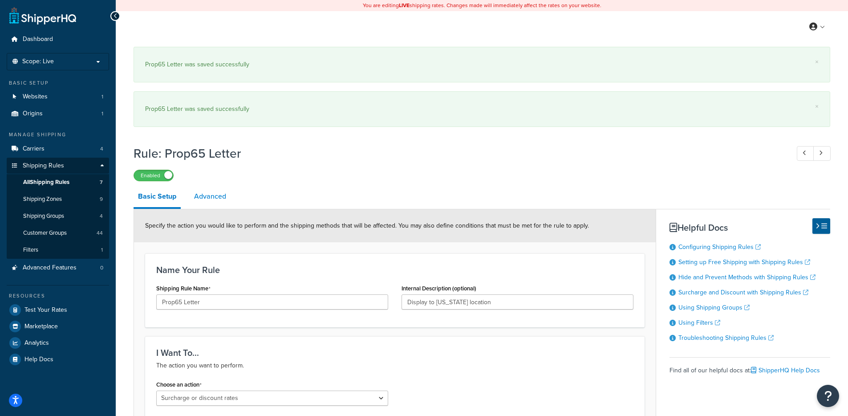
click at [195, 191] on link "Advanced" at bounding box center [210, 196] width 41 height 21
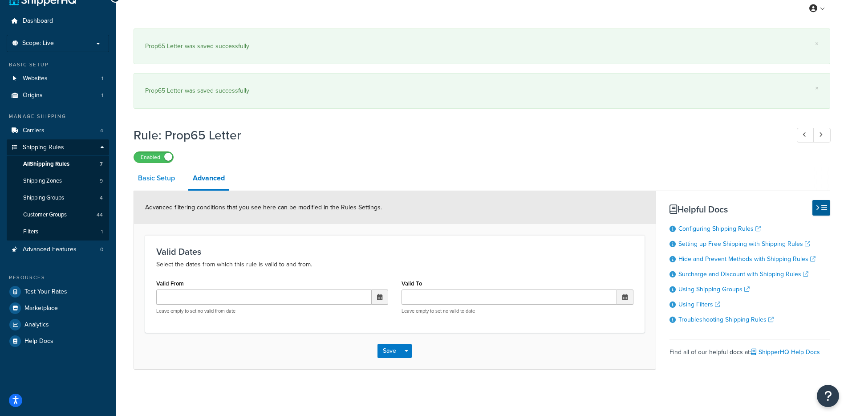
click at [154, 181] on link "Basic Setup" at bounding box center [157, 177] width 46 height 21
select select "SURCHARGE"
select select "ORDER"
